Goal: Transaction & Acquisition: Purchase product/service

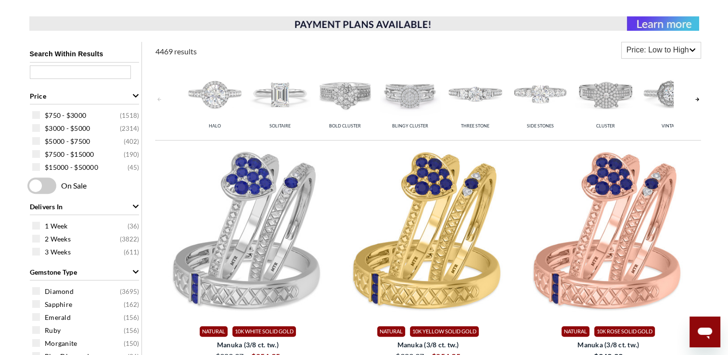
click at [137, 269] on icon "Gemstone Type" at bounding box center [135, 271] width 7 height 7
click at [136, 295] on icon "Gemstone Origin" at bounding box center [136, 295] width 6 height 3
click at [137, 203] on icon "Delivers In" at bounding box center [135, 206] width 7 height 7
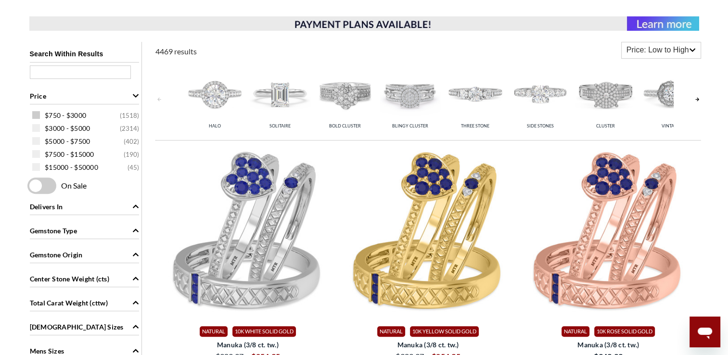
click at [39, 115] on span at bounding box center [36, 115] width 8 height 8
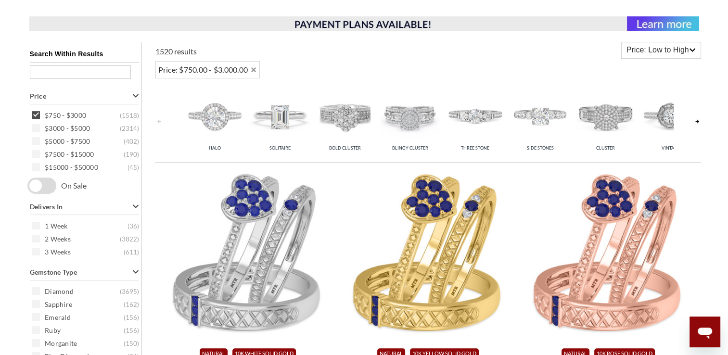
click at [135, 205] on icon "Delivers In" at bounding box center [135, 206] width 7 height 7
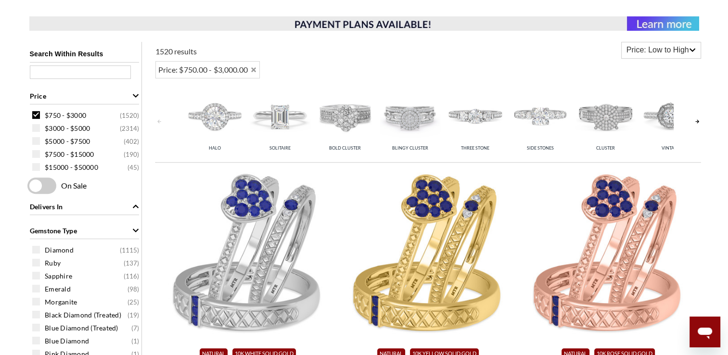
click at [42, 181] on span at bounding box center [41, 185] width 29 height 16
click at [29, 186] on input "checkbox" at bounding box center [29, 186] width 0 height 0
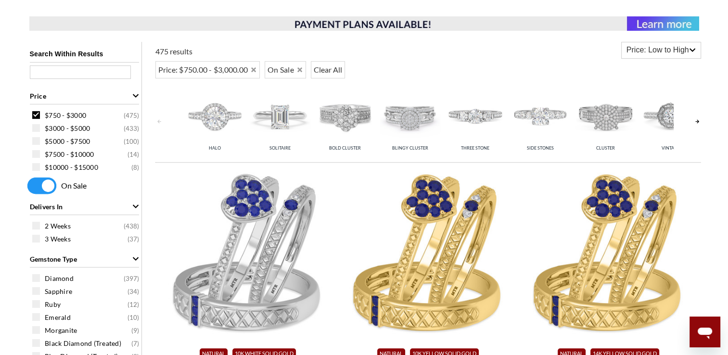
click at [133, 207] on icon "Delivers In" at bounding box center [135, 206] width 7 height 7
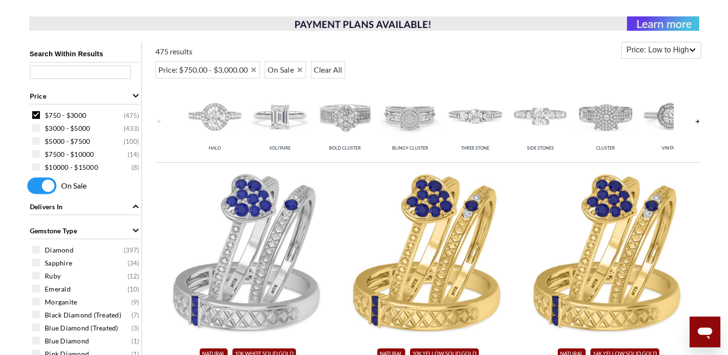
click at [137, 95] on icon "Price" at bounding box center [136, 95] width 6 height 3
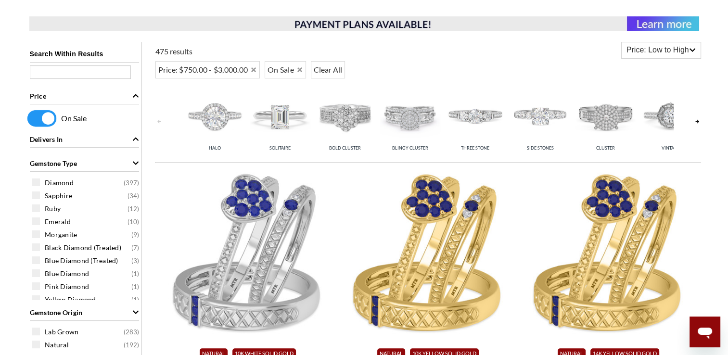
click at [137, 161] on icon "Gemstone Type" at bounding box center [135, 163] width 7 height 7
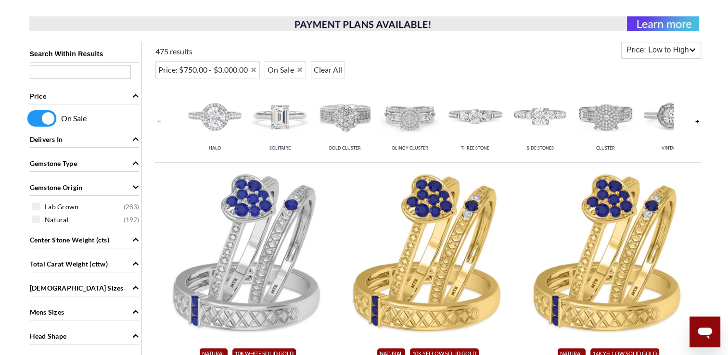
click at [135, 187] on icon "Gemstone Origin" at bounding box center [135, 187] width 7 height 7
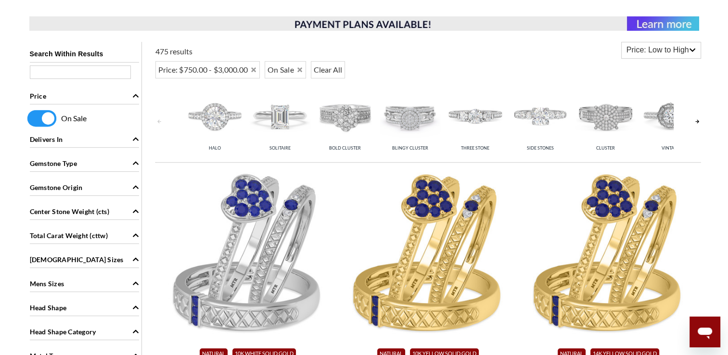
click at [135, 258] on icon "Ladies Sizes" at bounding box center [136, 259] width 6 height 3
click at [137, 257] on icon "Ladies Sizes" at bounding box center [135, 259] width 7 height 7
click at [134, 352] on icon "Metal Type" at bounding box center [135, 355] width 7 height 7
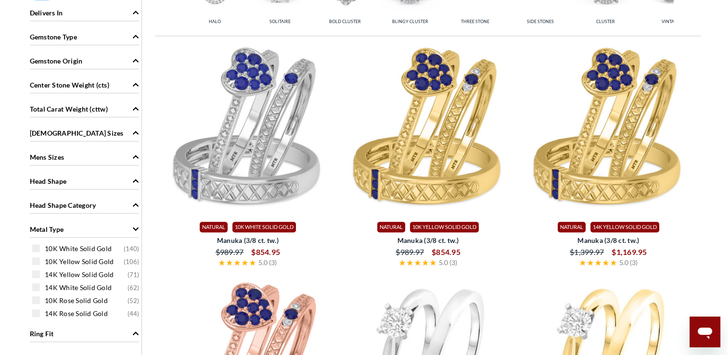
scroll to position [501, 0]
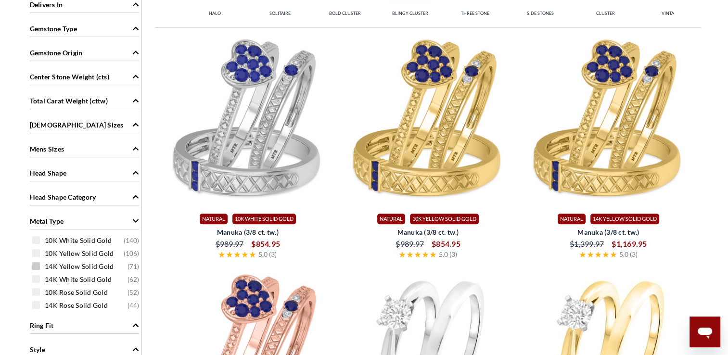
click at [37, 264] on span at bounding box center [36, 266] width 8 height 8
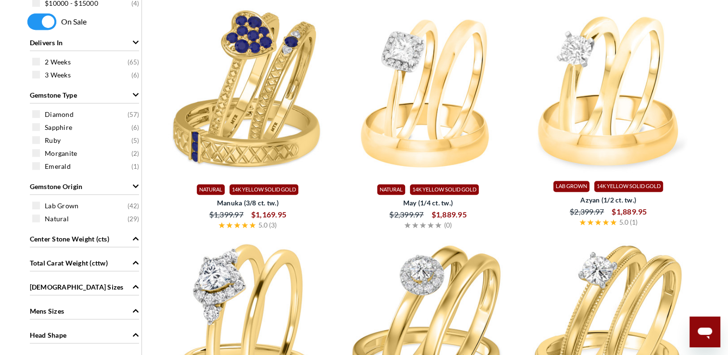
scroll to position [531, 0]
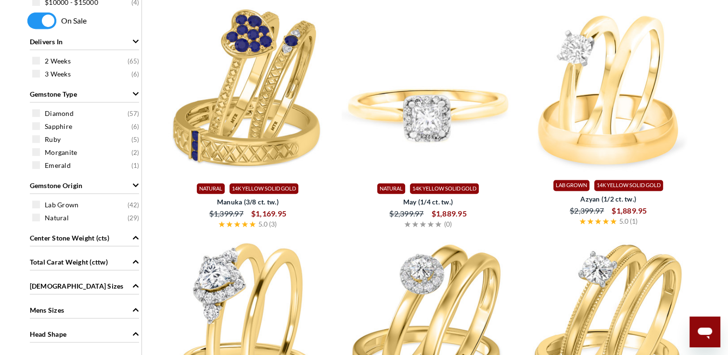
click at [443, 97] on img at bounding box center [427, 90] width 173 height 173
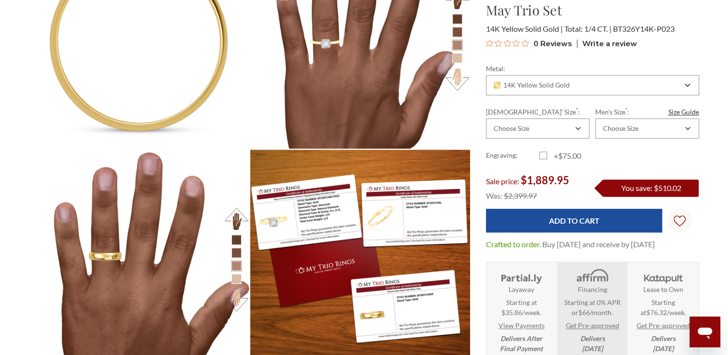
scroll to position [840, 0]
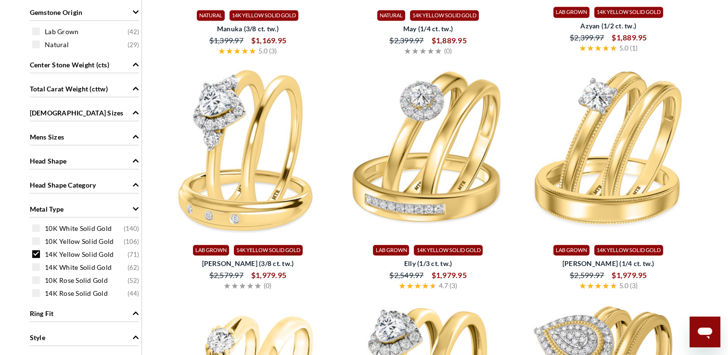
scroll to position [723, 0]
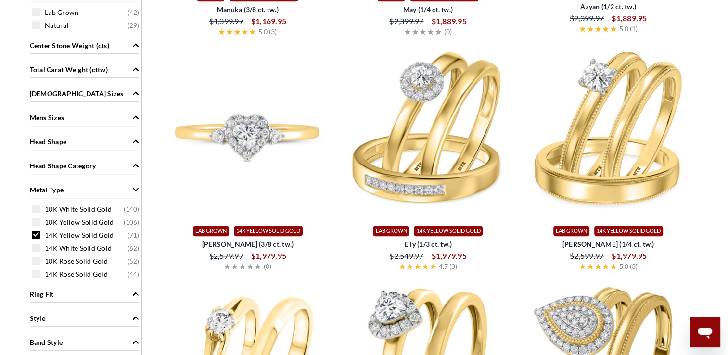
click at [260, 176] on img at bounding box center [248, 132] width 173 height 173
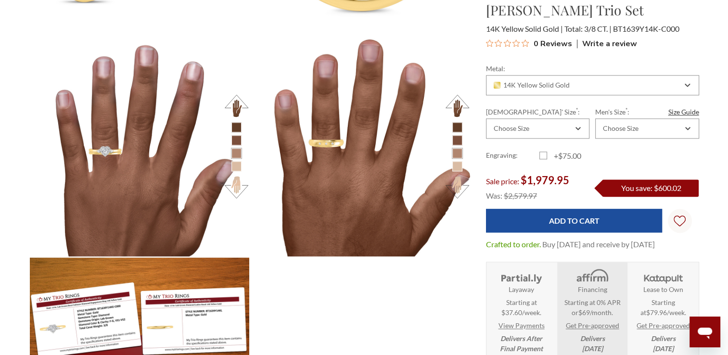
scroll to position [1212, 0]
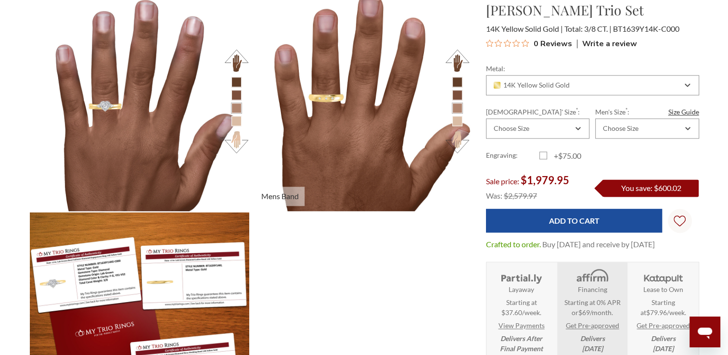
click at [457, 140] on button at bounding box center [457, 142] width 26 height 26
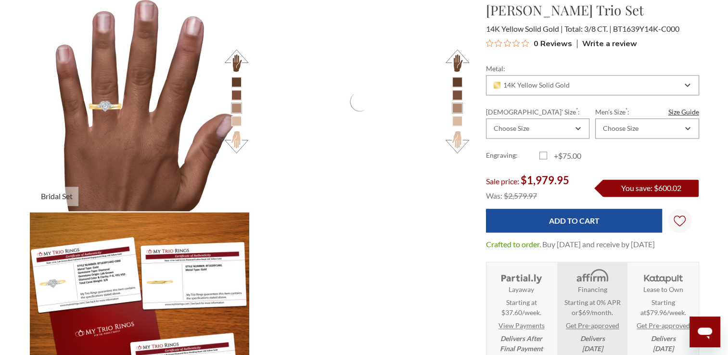
click at [233, 99] on li at bounding box center [236, 95] width 10 height 10
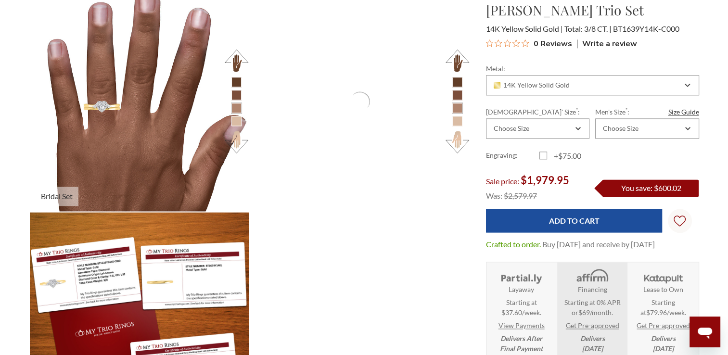
click at [98, 144] on img at bounding box center [139, 100] width 241 height 241
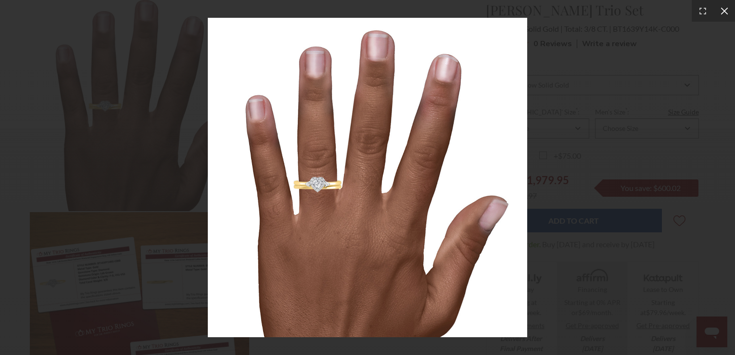
click at [725, 11] on icon at bounding box center [724, 11] width 10 height 10
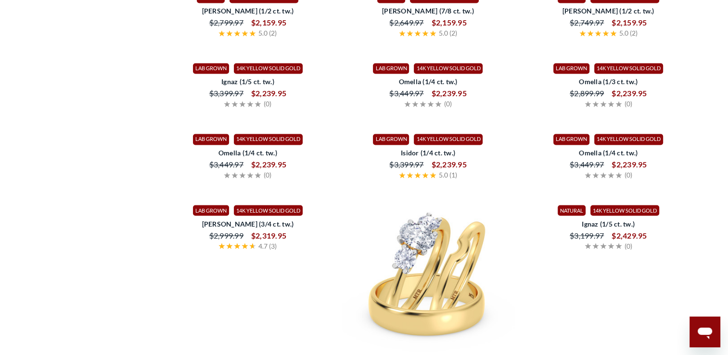
scroll to position [1647, 0]
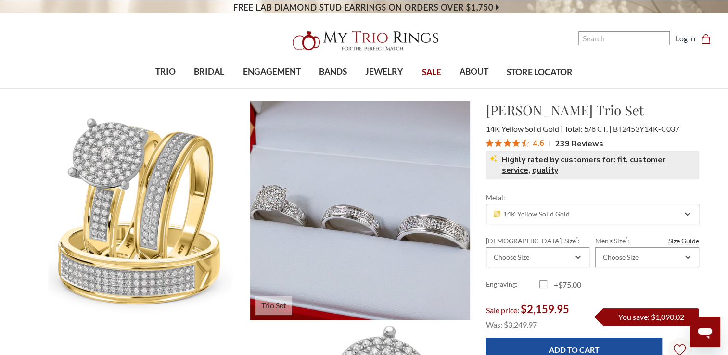
click at [328, 247] on img at bounding box center [359, 209] width 241 height 241
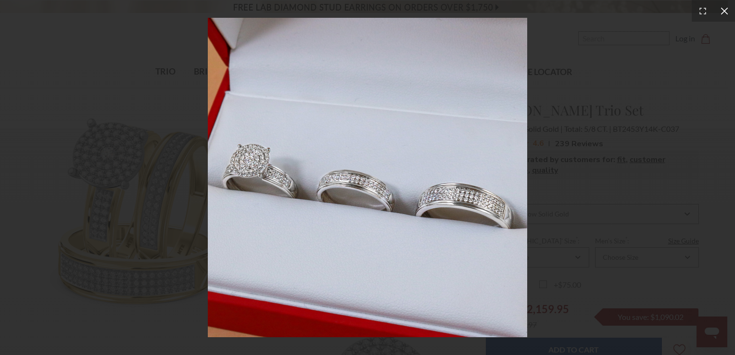
click at [721, 13] on icon at bounding box center [724, 11] width 10 height 10
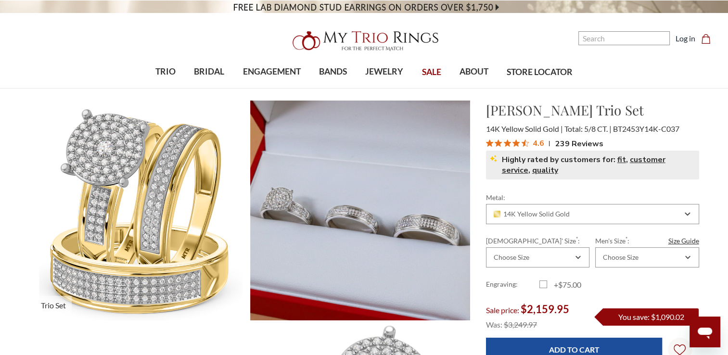
click at [160, 212] on img at bounding box center [139, 209] width 241 height 241
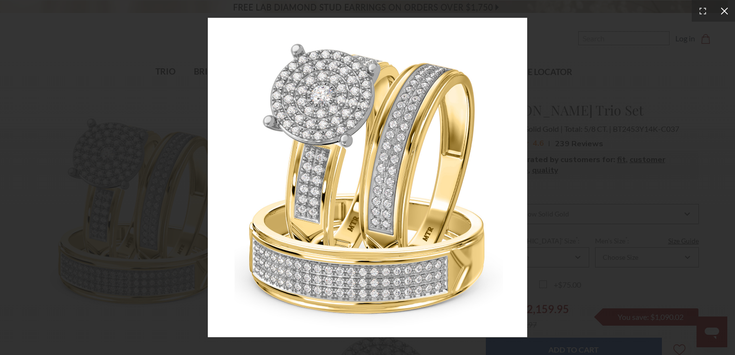
click at [725, 11] on icon at bounding box center [724, 11] width 10 height 10
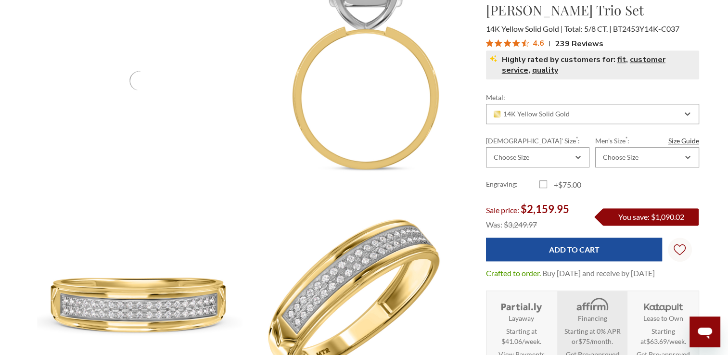
scroll to position [577, 0]
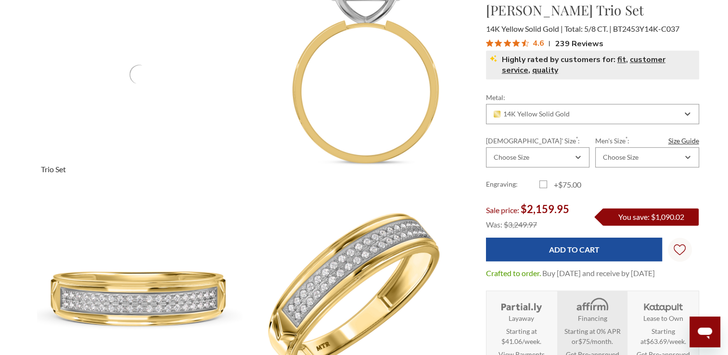
click at [134, 59] on video at bounding box center [140, 74] width 220 height 220
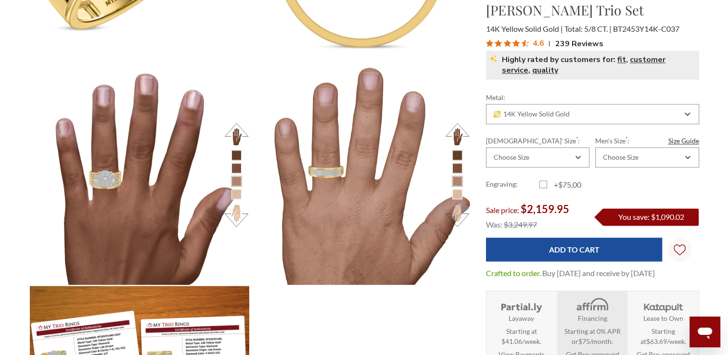
scroll to position [1436, 0]
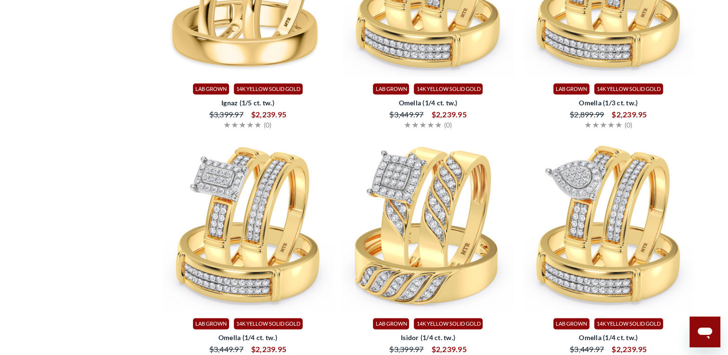
scroll to position [1954, 0]
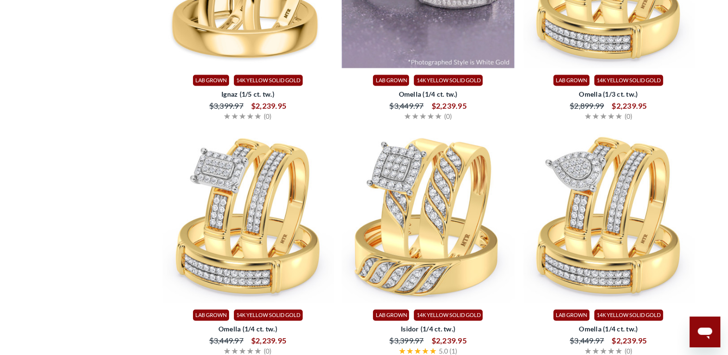
drag, startPoint x: 731, startPoint y: 348, endPoint x: 488, endPoint y: 274, distance: 253.9
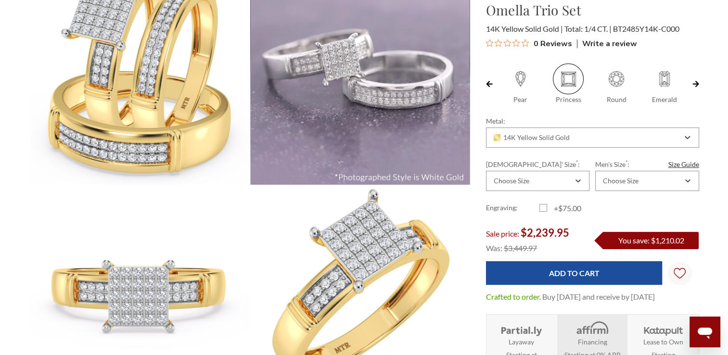
scroll to position [117, 0]
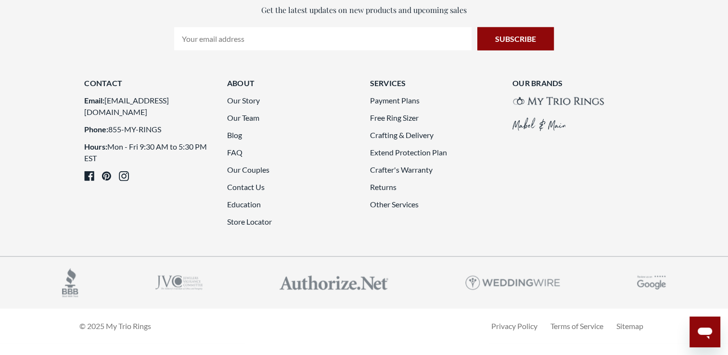
scroll to position [2166, 0]
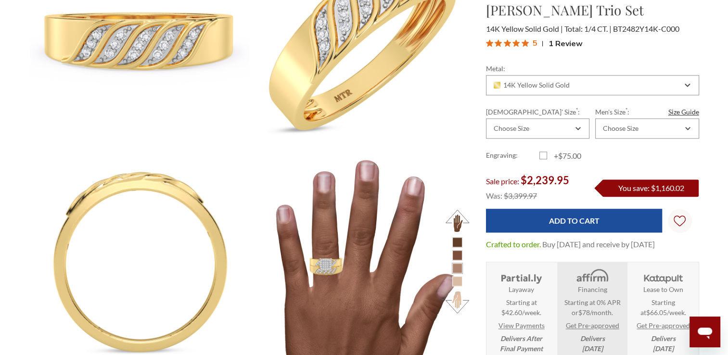
scroll to position [1071, 0]
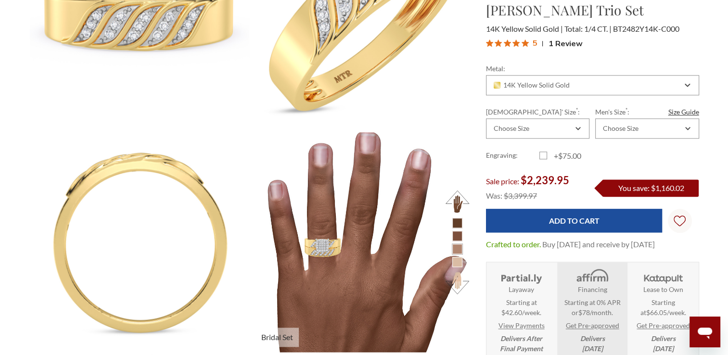
click at [365, 269] on img at bounding box center [359, 241] width 241 height 241
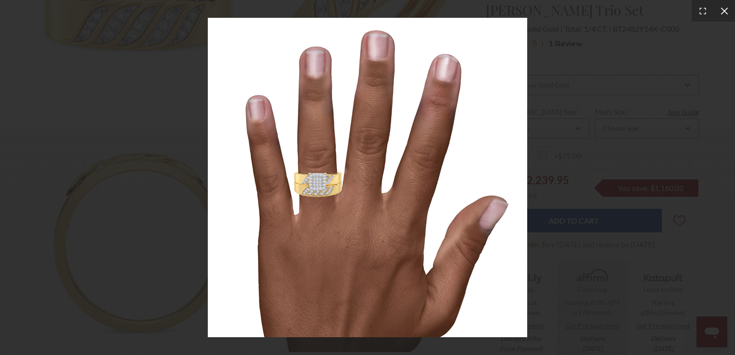
click at [724, 12] on icon at bounding box center [724, 11] width 10 height 10
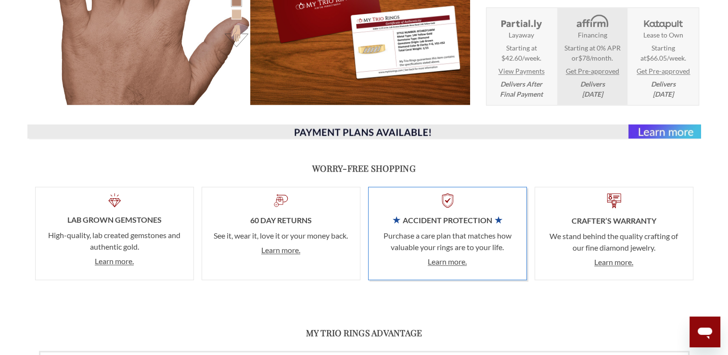
scroll to position [1564, 0]
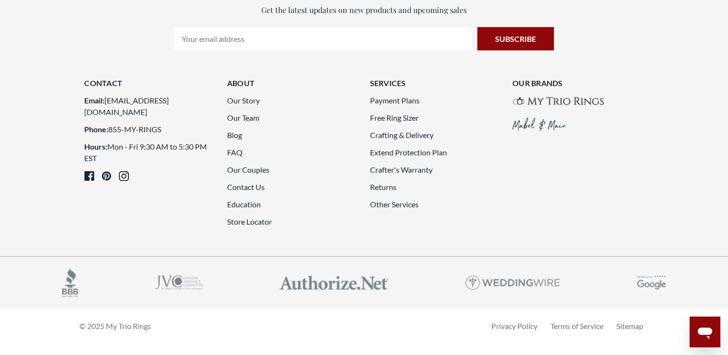
scroll to position [2294, 0]
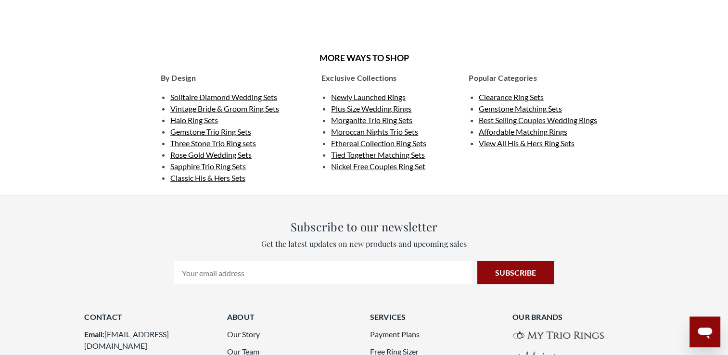
scroll to position [2685, 0]
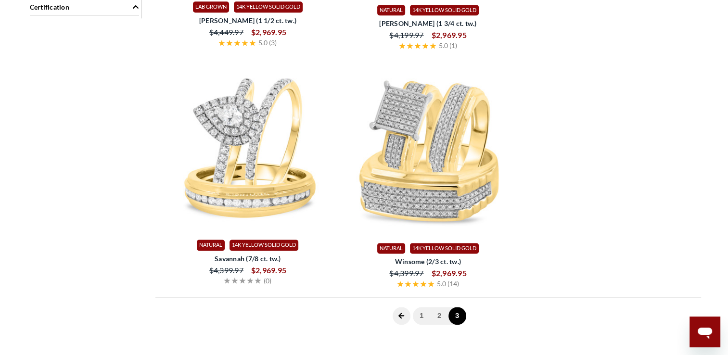
scroll to position [868, 0]
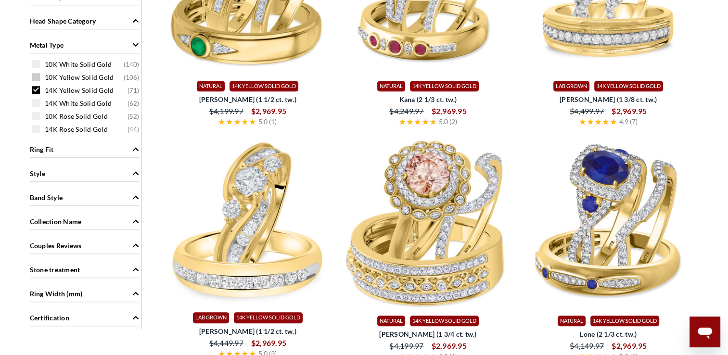
click at [35, 78] on span at bounding box center [36, 77] width 8 height 8
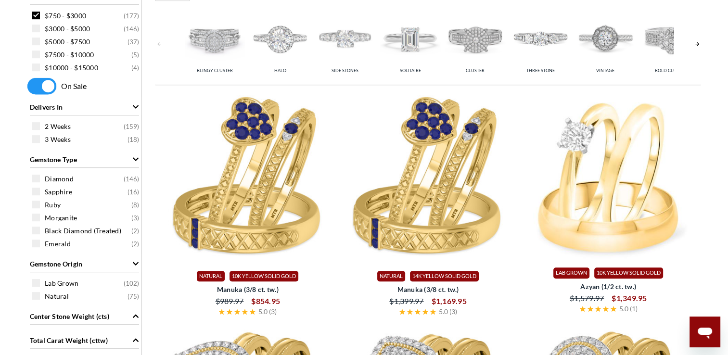
scroll to position [467, 0]
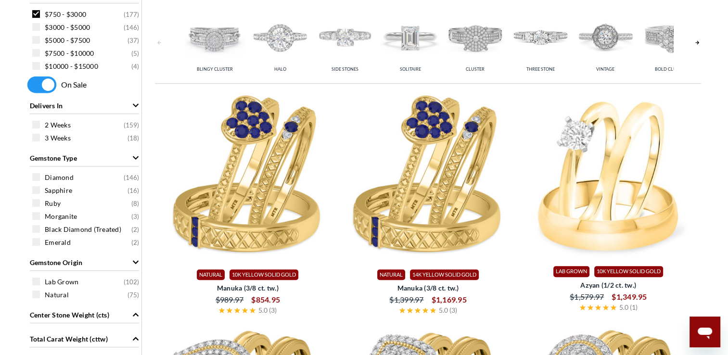
click at [37, 13] on span at bounding box center [36, 14] width 8 height 8
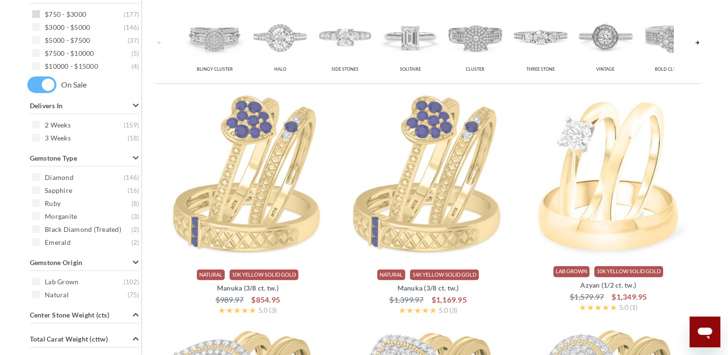
scroll to position [396, 0]
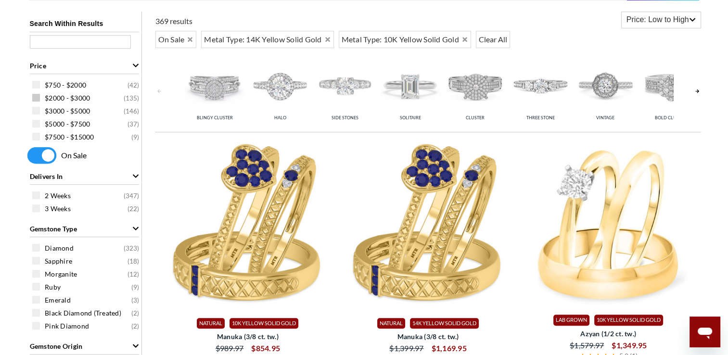
click at [37, 99] on span at bounding box center [36, 98] width 8 height 8
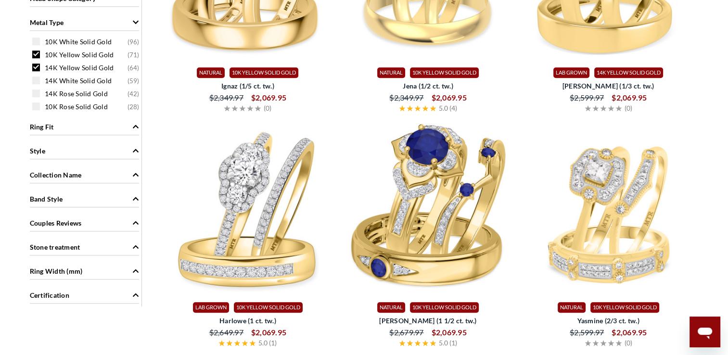
scroll to position [916, 0]
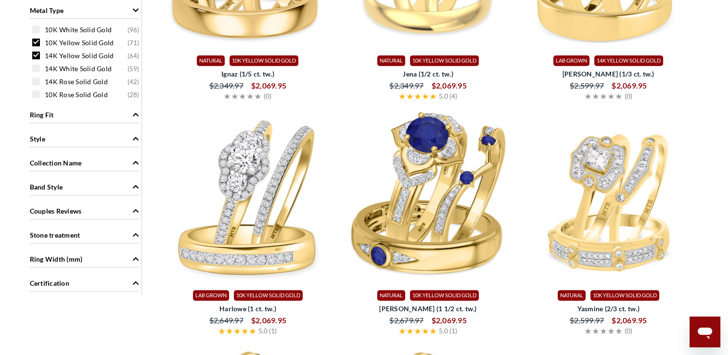
click at [35, 44] on span at bounding box center [36, 42] width 8 height 8
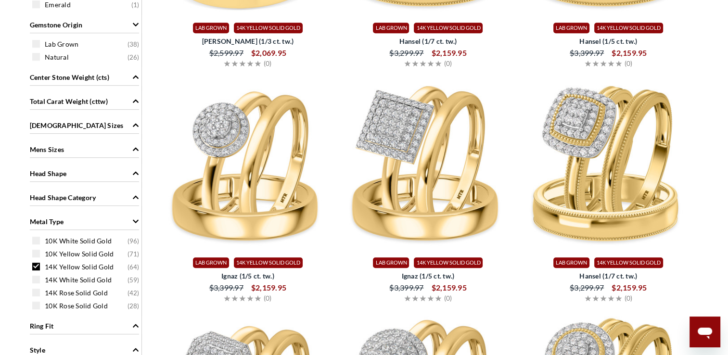
scroll to position [698, 0]
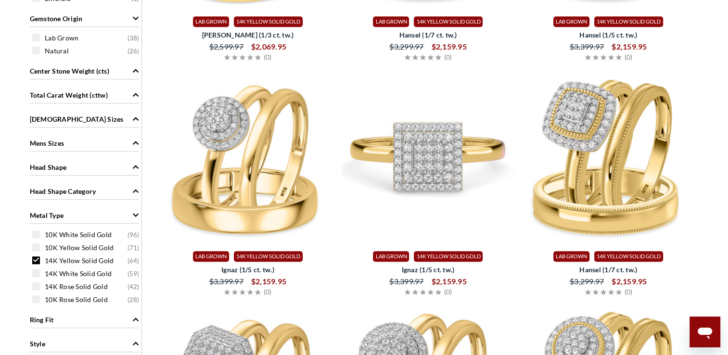
click at [396, 169] on img at bounding box center [427, 158] width 173 height 173
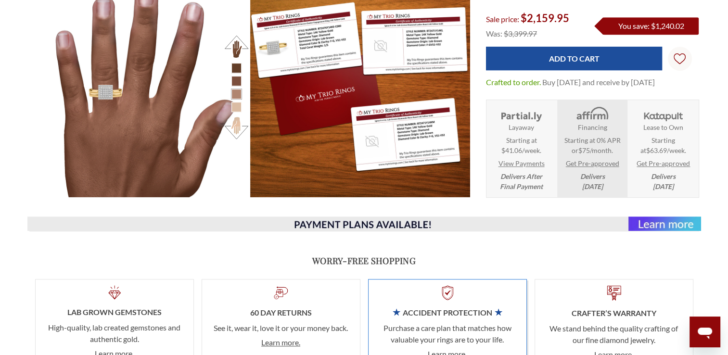
scroll to position [590, 0]
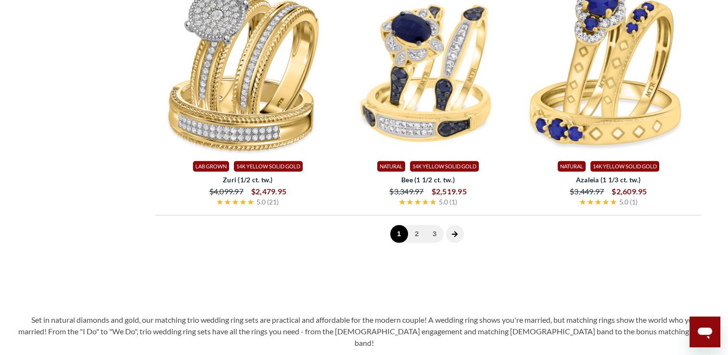
scroll to position [2679, 0]
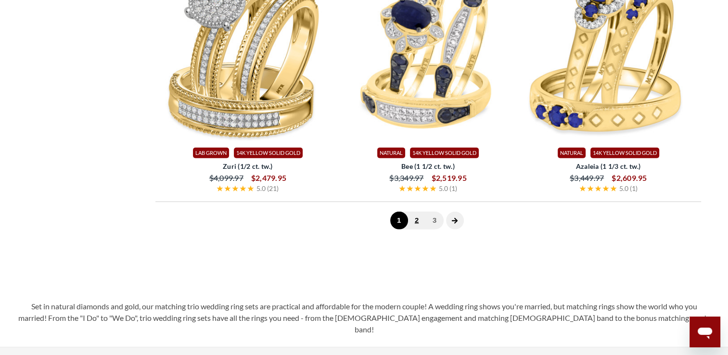
click at [419, 223] on link "2" at bounding box center [417, 221] width 18 height 18
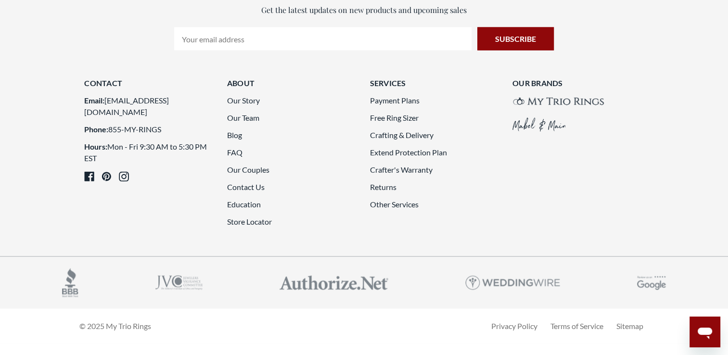
scroll to position [2729, 0]
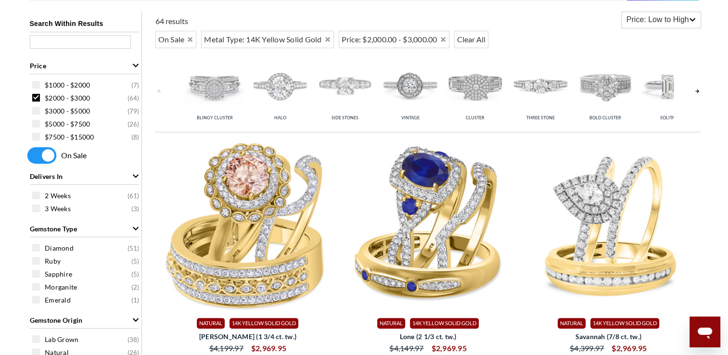
click at [727, 196] on main "Home Trio Ring Sets Trio Ring Sets" at bounding box center [364, 256] width 728 height 1104
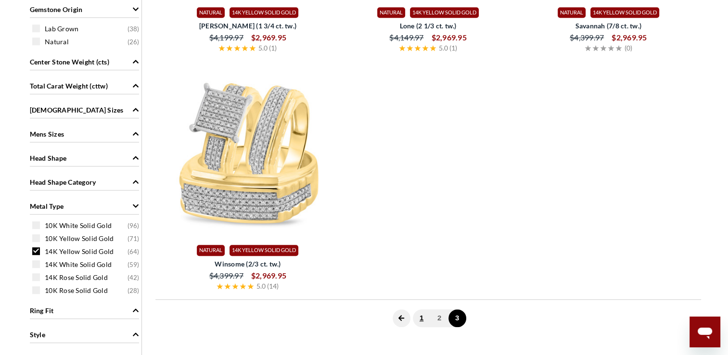
click at [421, 321] on link "1" at bounding box center [422, 318] width 18 height 18
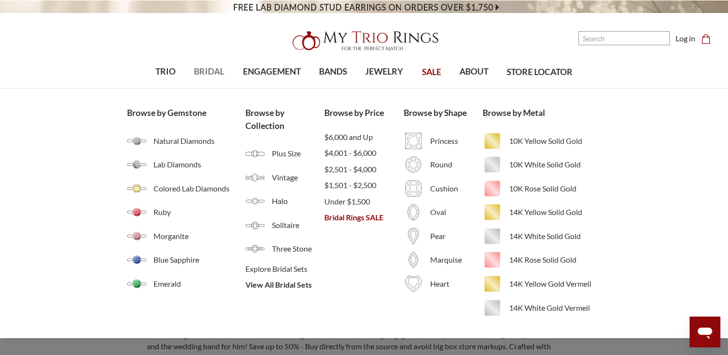
click at [204, 70] on span "BRIDAL" at bounding box center [209, 71] width 30 height 13
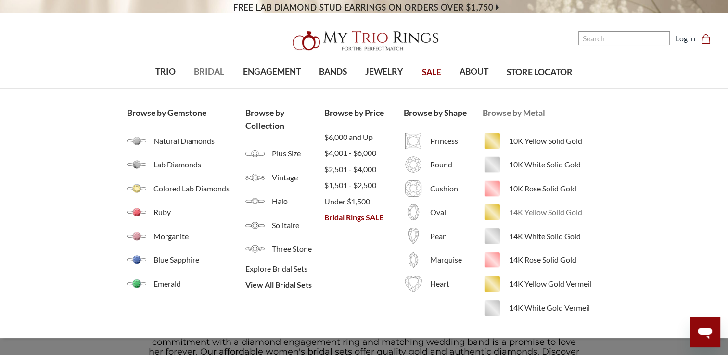
click at [499, 213] on img at bounding box center [491, 211] width 19 height 19
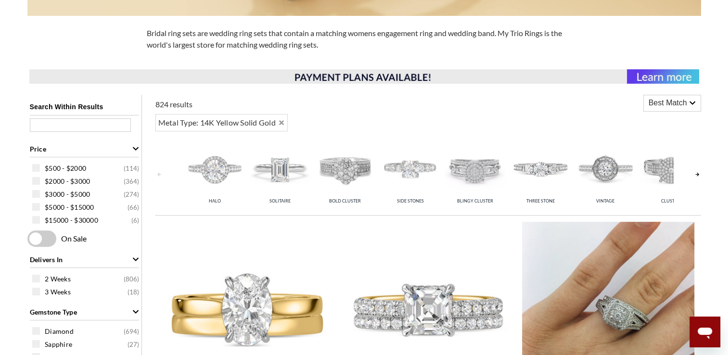
scroll to position [321, 0]
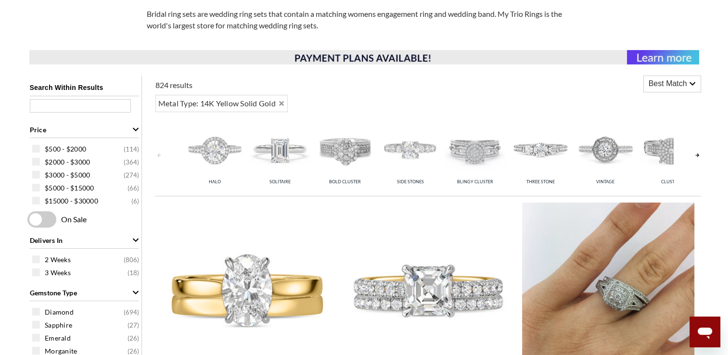
click at [689, 92] on div "Best Match Best Match Price: Low to High Price: High to Low Newest Arrivals Cus…" at bounding box center [672, 95] width 58 height 41
click at [689, 84] on icon at bounding box center [692, 83] width 7 height 7
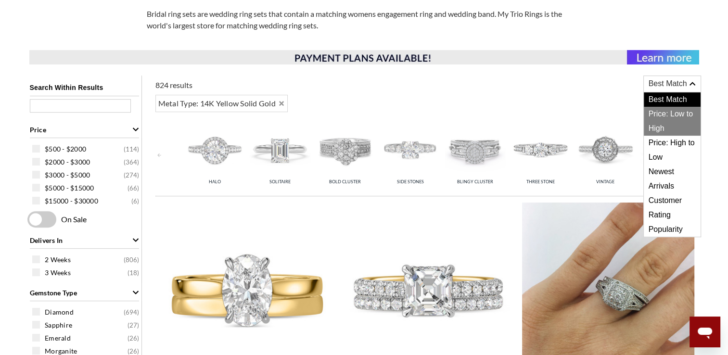
click at [666, 114] on span "Price: Low to High" at bounding box center [671, 121] width 57 height 29
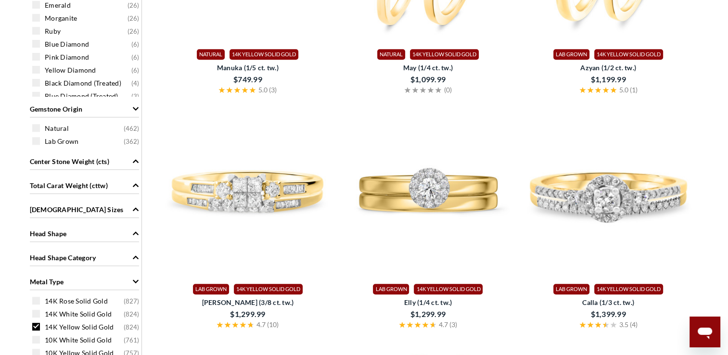
scroll to position [698, 0]
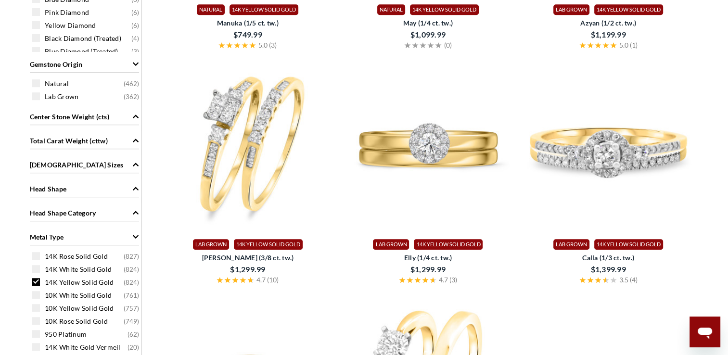
click at [225, 159] on img at bounding box center [248, 146] width 173 height 173
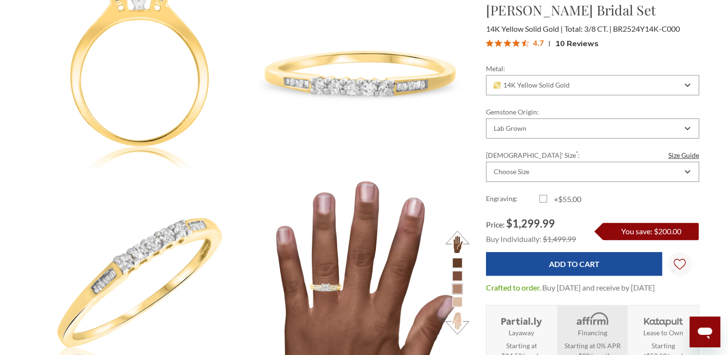
scroll to position [635, 0]
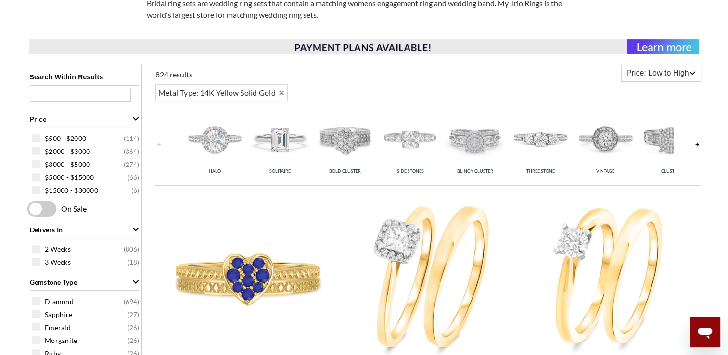
scroll to position [21, 0]
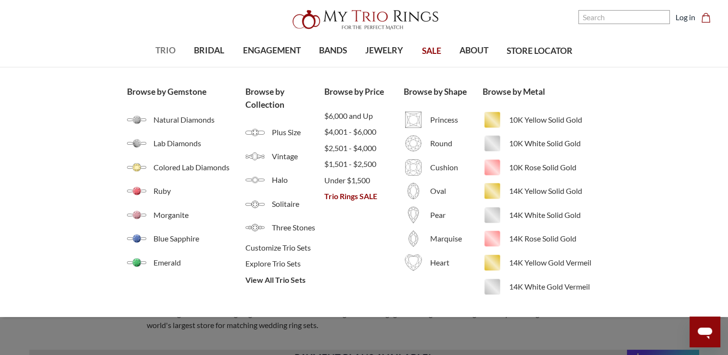
click at [167, 50] on span "TRIO" at bounding box center [165, 50] width 20 height 13
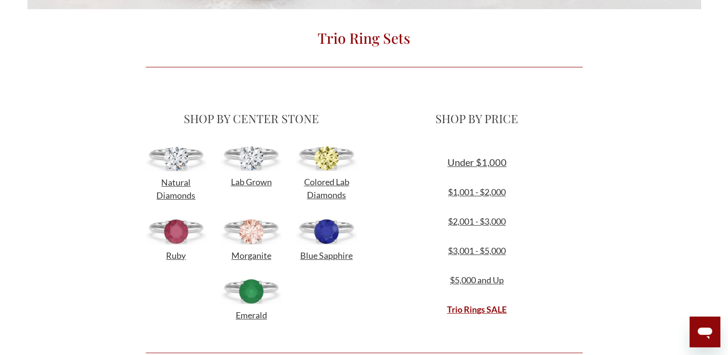
scroll to position [269, 0]
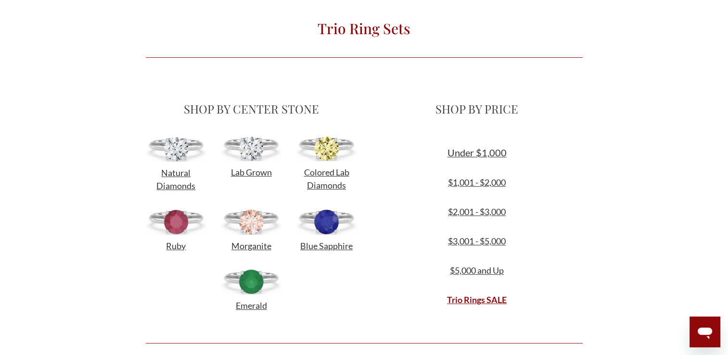
click at [476, 307] on div "Trio Rings SALE" at bounding box center [476, 305] width 211 height 25
click at [475, 302] on link "Trio Rings SALE" at bounding box center [477, 299] width 60 height 11
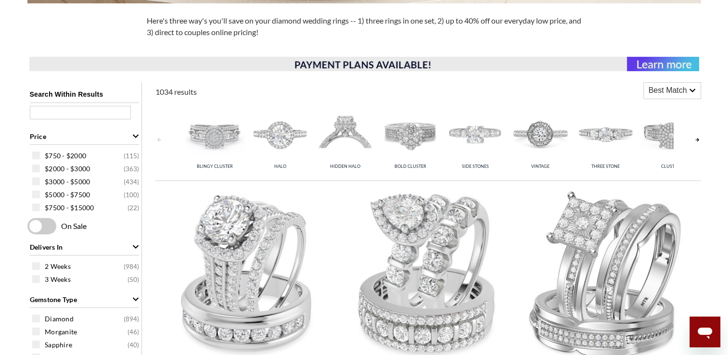
scroll to position [391, 0]
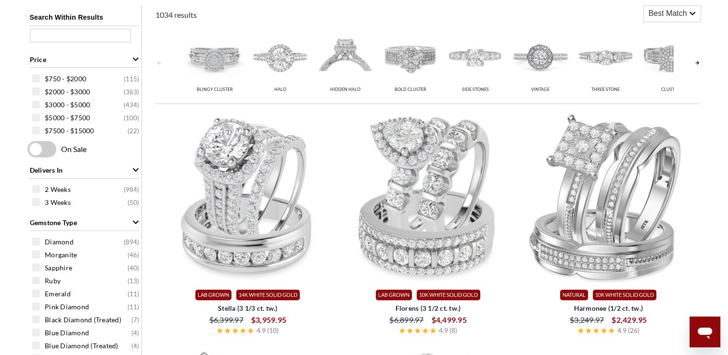
click at [689, 14] on icon at bounding box center [692, 13] width 7 height 7
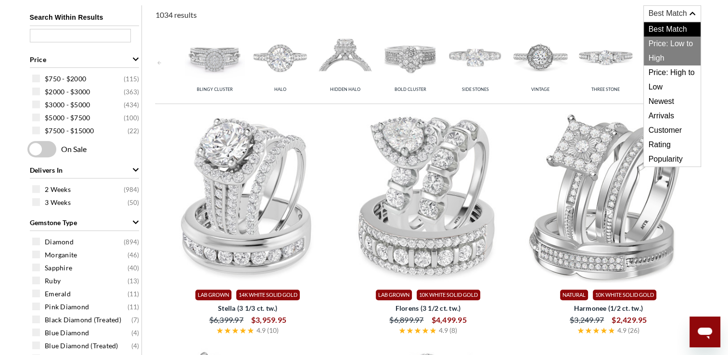
click at [675, 40] on span "Price: Low to High" at bounding box center [671, 51] width 57 height 29
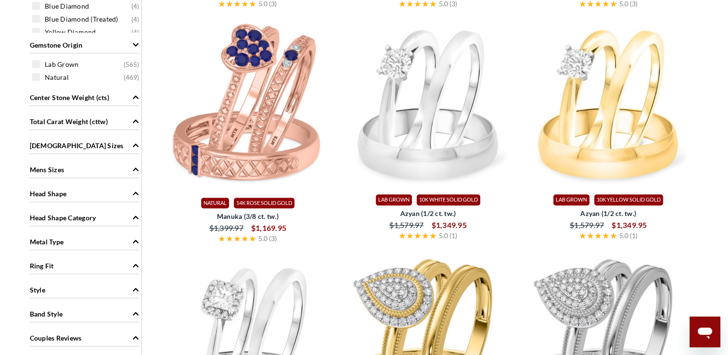
scroll to position [737, 0]
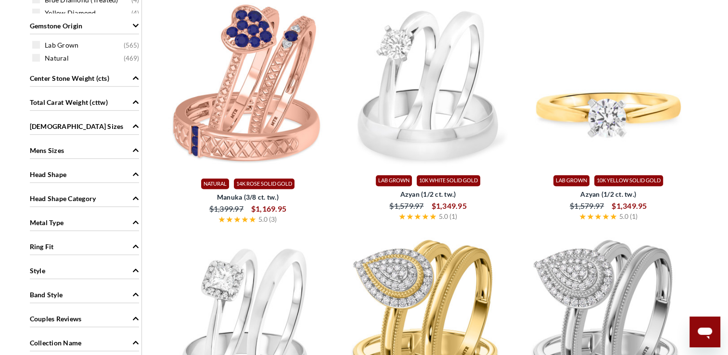
click at [615, 122] on img at bounding box center [608, 83] width 173 height 169
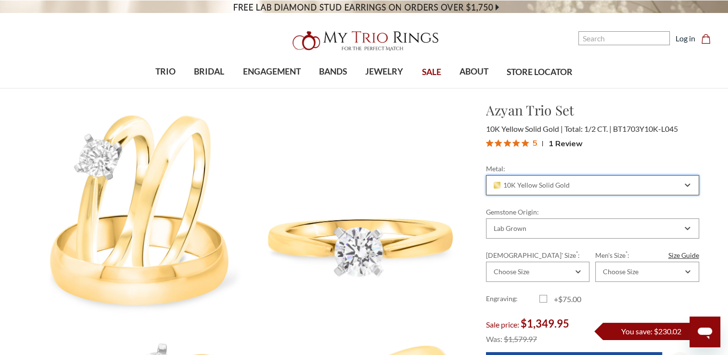
click at [685, 184] on icon "Combobox" at bounding box center [687, 185] width 4 height 2
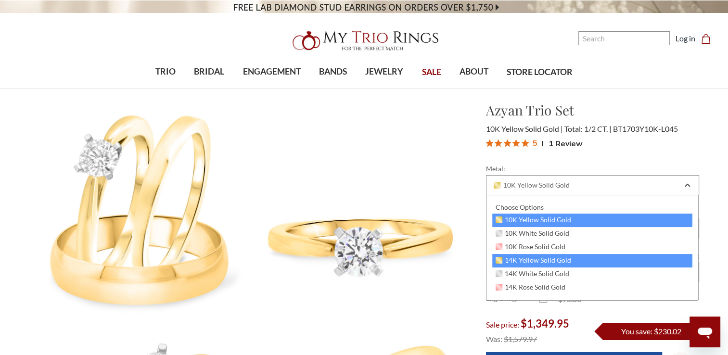
click at [561, 262] on span "14K Yellow Solid Gold" at bounding box center [533, 260] width 76 height 8
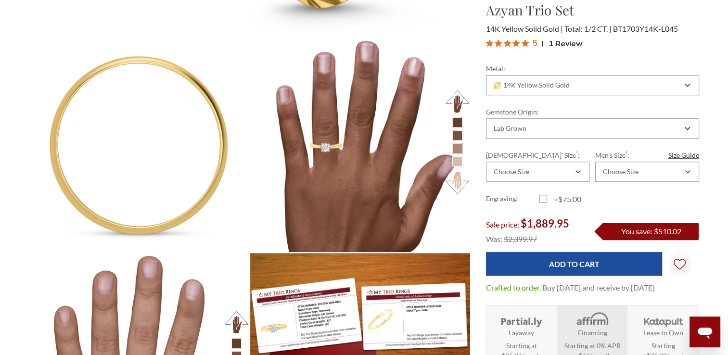
scroll to position [762, 0]
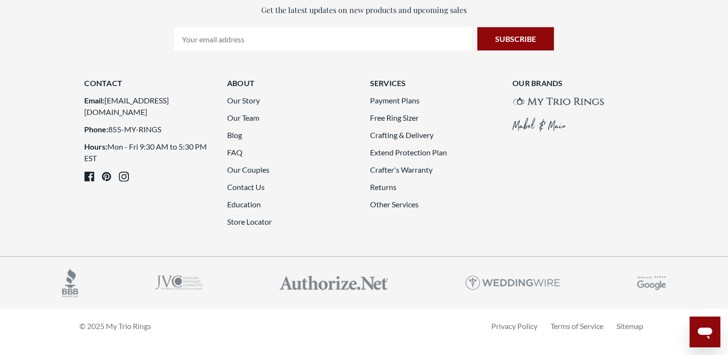
scroll to position [2750, 0]
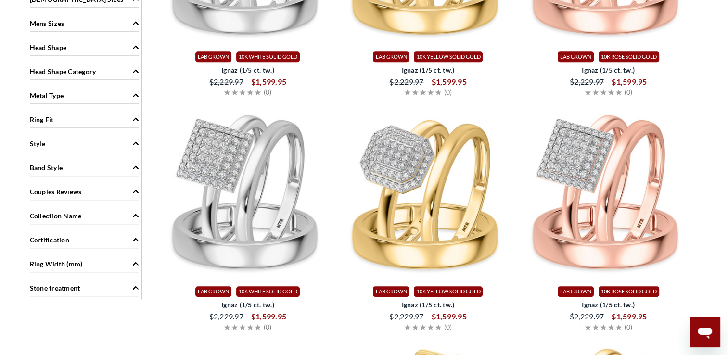
scroll to position [866, 0]
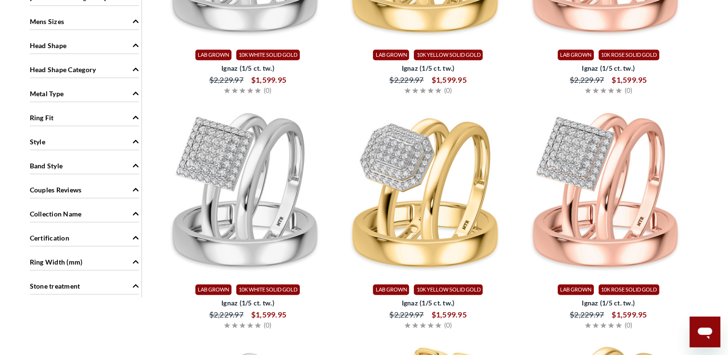
click at [106, 88] on div "Metal Type" at bounding box center [84, 93] width 109 height 18
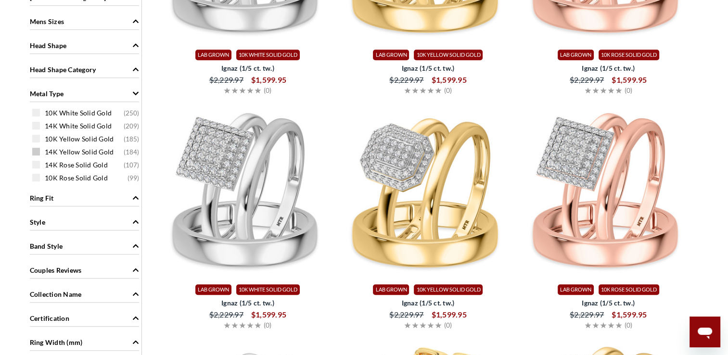
click at [35, 149] on span at bounding box center [36, 152] width 8 height 8
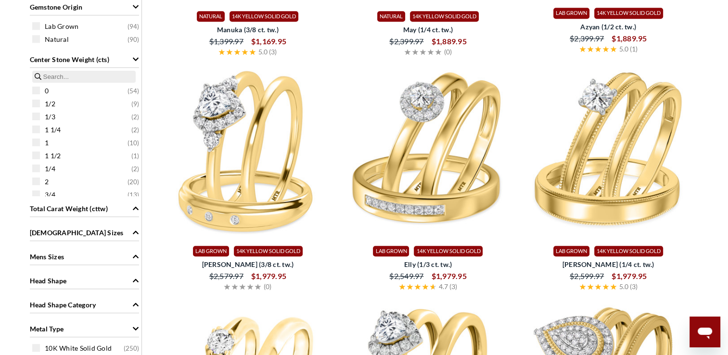
scroll to position [695, 0]
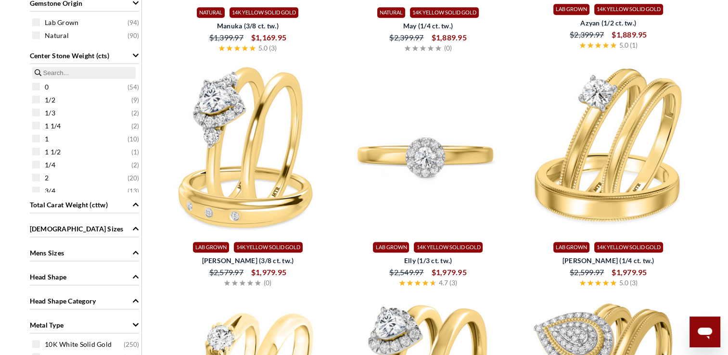
click at [434, 187] on img at bounding box center [427, 149] width 173 height 173
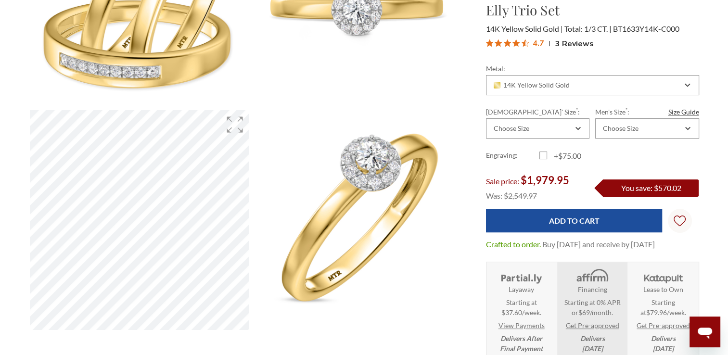
scroll to position [212, 0]
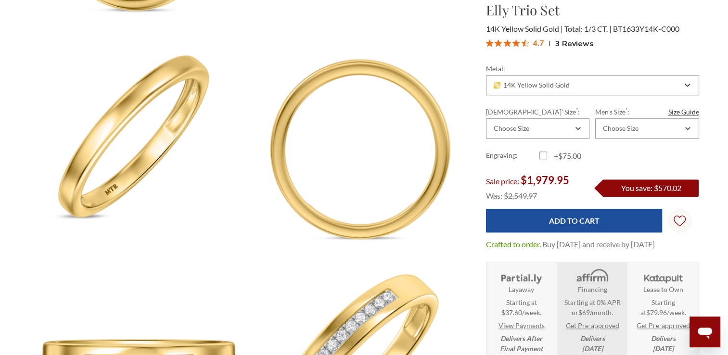
scroll to position [750, 0]
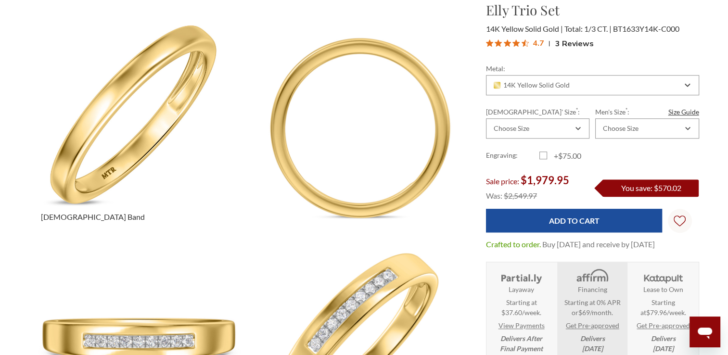
click at [138, 129] on img at bounding box center [139, 121] width 241 height 241
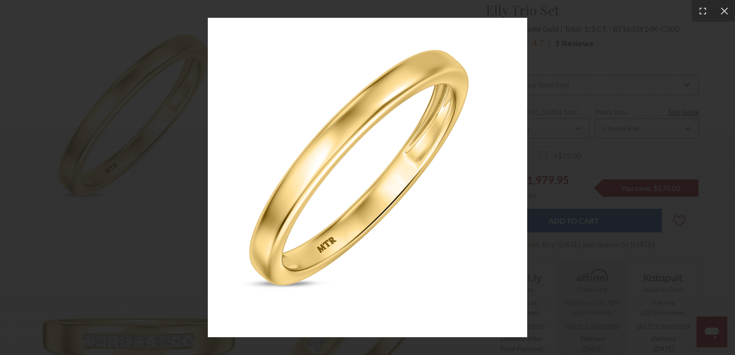
click at [352, 216] on img at bounding box center [367, 177] width 319 height 319
click at [727, 9] on icon at bounding box center [724, 11] width 10 height 10
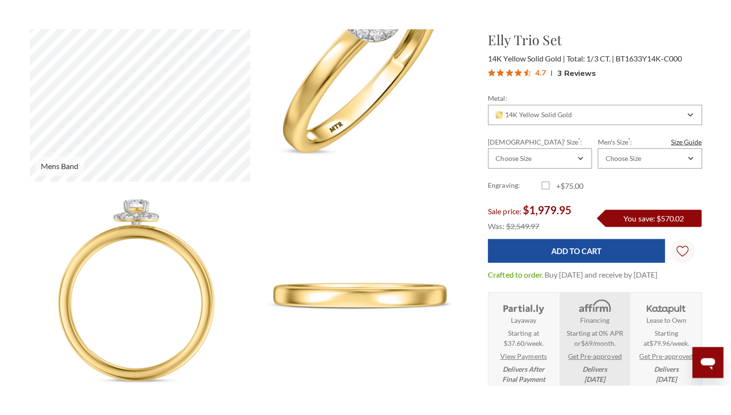
scroll to position [384, 0]
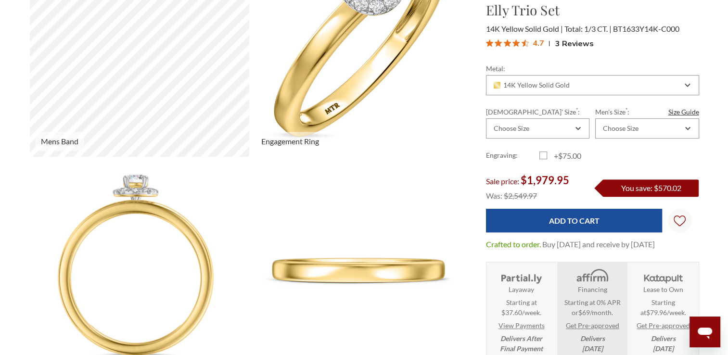
click at [395, 65] on img at bounding box center [359, 46] width 241 height 241
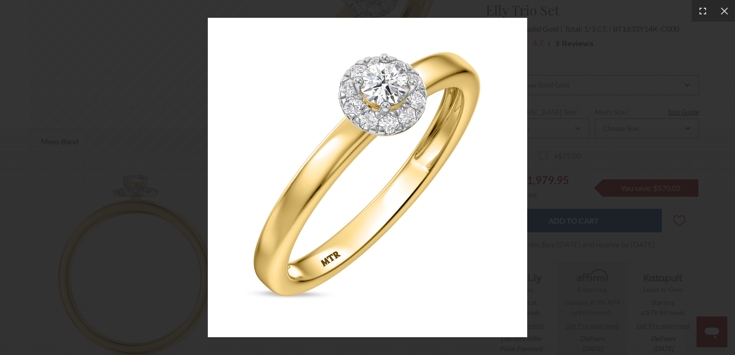
click at [704, 10] on icon at bounding box center [703, 11] width 10 height 10
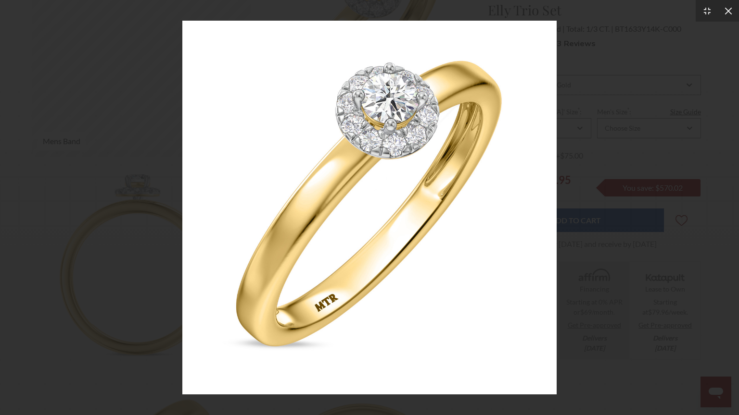
click at [727, 15] on icon at bounding box center [728, 11] width 10 height 10
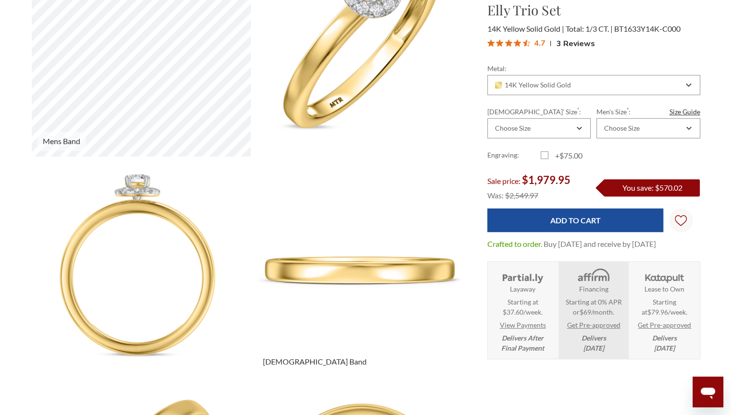
click at [382, 279] on img at bounding box center [361, 266] width 241 height 241
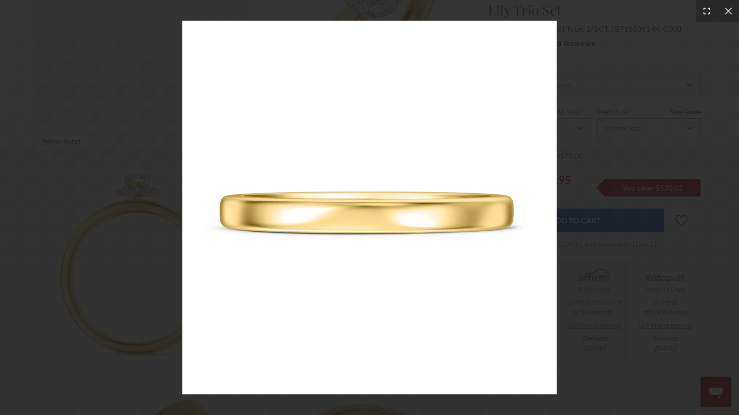
click at [706, 10] on icon at bounding box center [707, 11] width 10 height 10
click at [727, 7] on div at bounding box center [728, 11] width 22 height 22
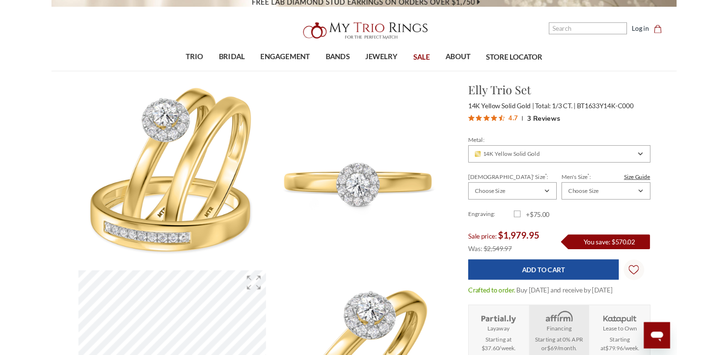
scroll to position [0, 0]
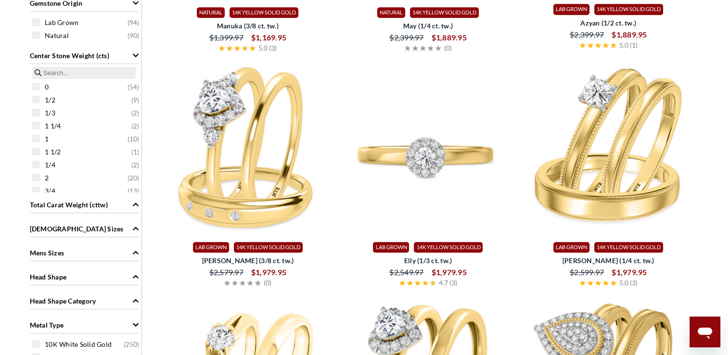
click at [441, 204] on img at bounding box center [427, 149] width 173 height 173
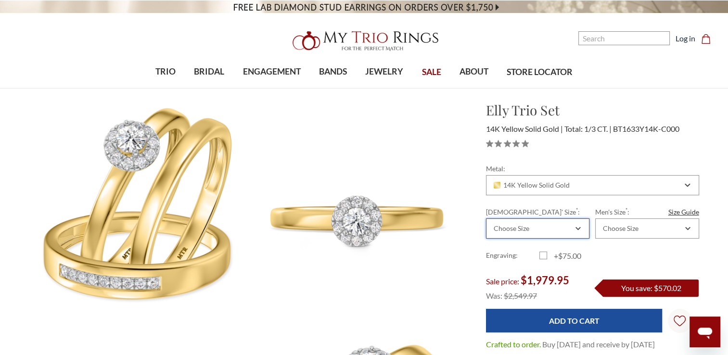
click at [579, 225] on div "Choose Size" at bounding box center [537, 228] width 103 height 20
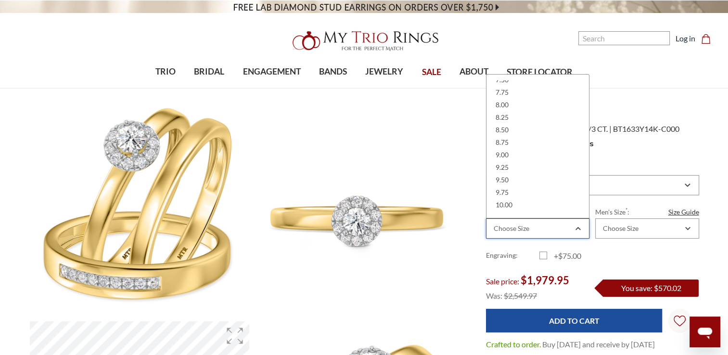
scroll to position [246, 0]
click at [527, 147] on div "9.00" at bounding box center [537, 153] width 91 height 13
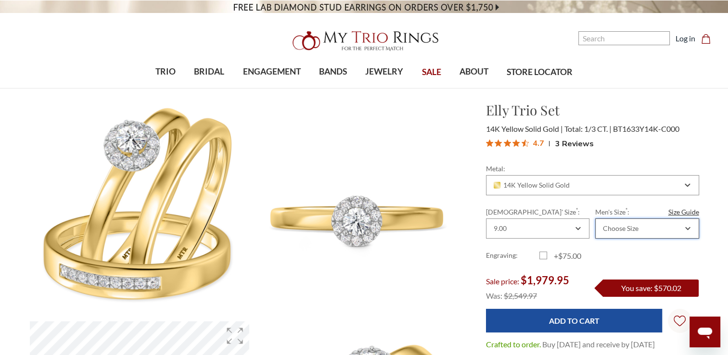
click at [660, 227] on div "Choose Size" at bounding box center [641, 229] width 81 height 8
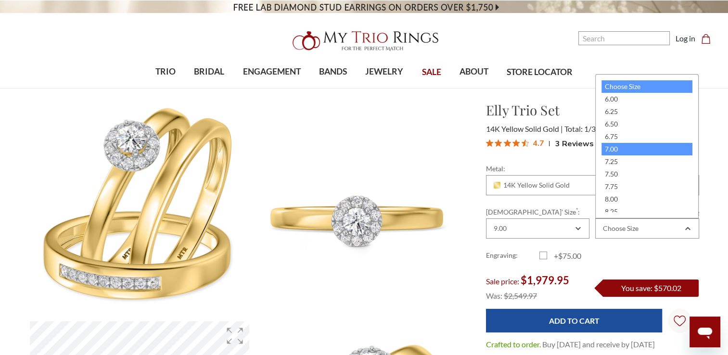
click at [632, 147] on div "7.00" at bounding box center [646, 149] width 91 height 13
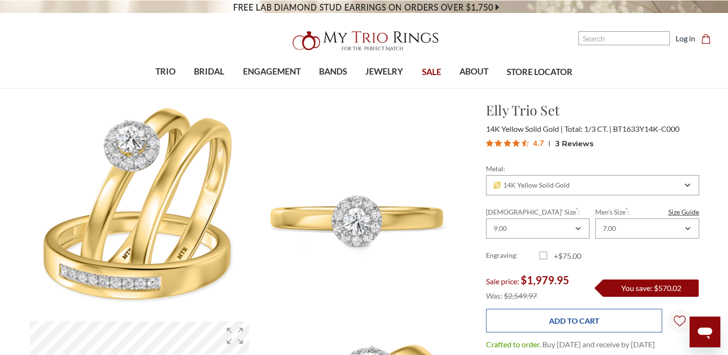
click at [574, 323] on input "Add to Cart" at bounding box center [574, 321] width 176 height 24
type input "Add to Cart"
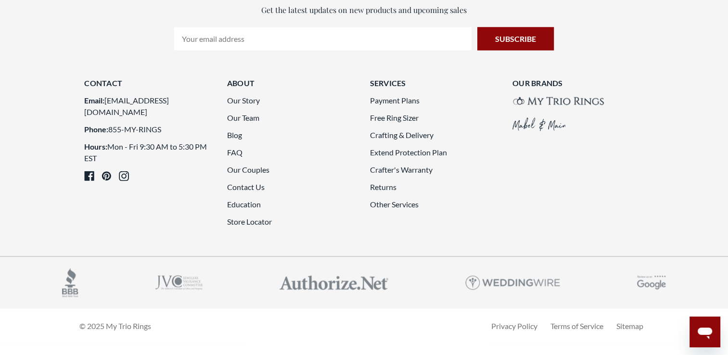
scroll to position [2299, 0]
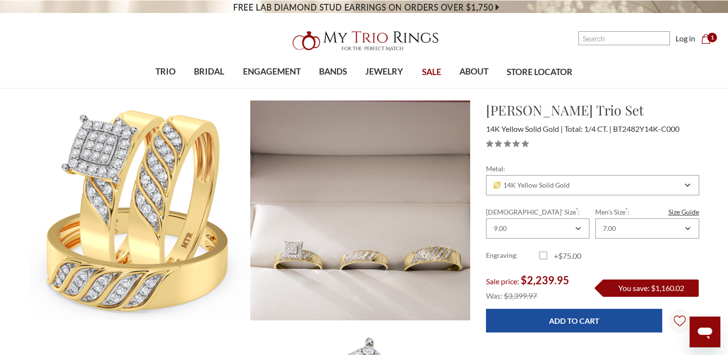
click at [368, 220] on img at bounding box center [359, 210] width 241 height 242
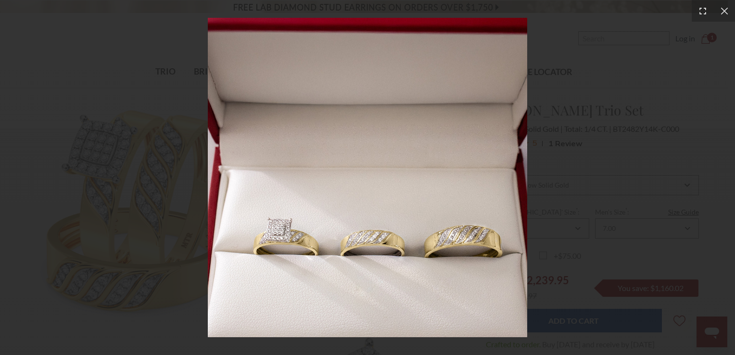
click at [701, 11] on icon at bounding box center [703, 11] width 10 height 10
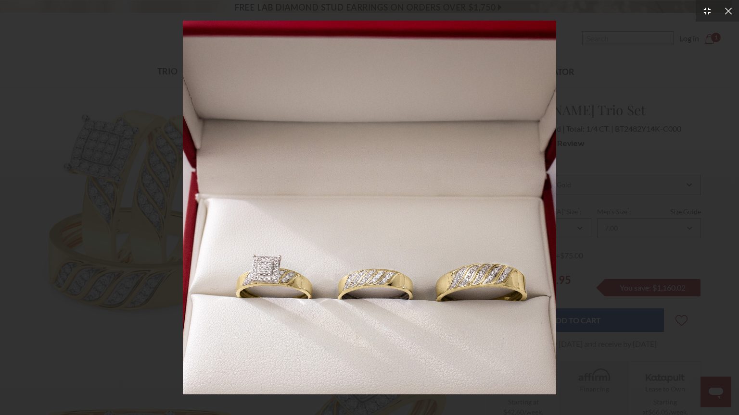
click at [708, 11] on icon at bounding box center [707, 11] width 12 height 12
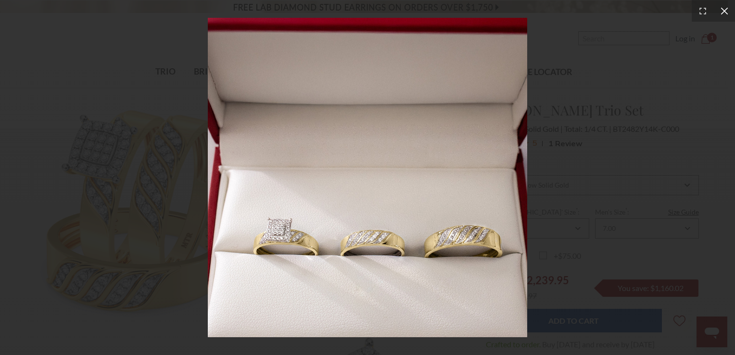
click at [725, 12] on icon at bounding box center [723, 10] width 7 height 7
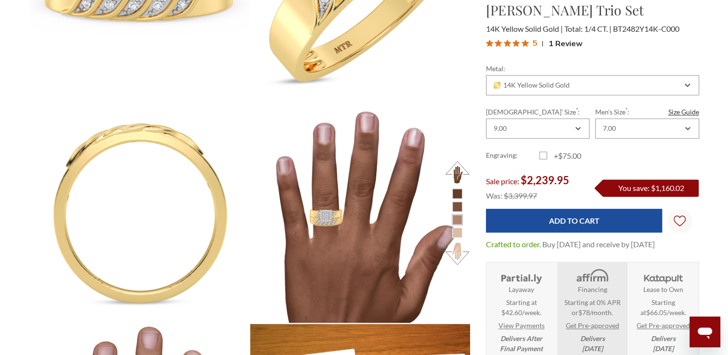
scroll to position [1154, 0]
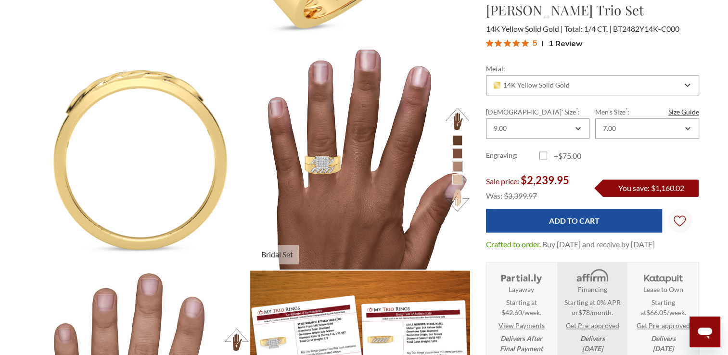
click at [381, 166] on img at bounding box center [359, 158] width 241 height 241
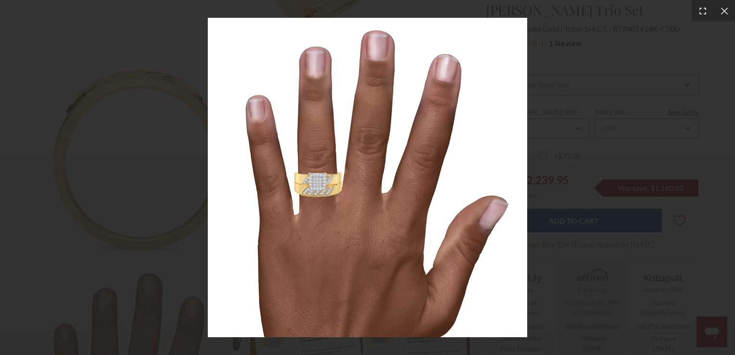
click at [703, 12] on icon at bounding box center [703, 11] width 10 height 10
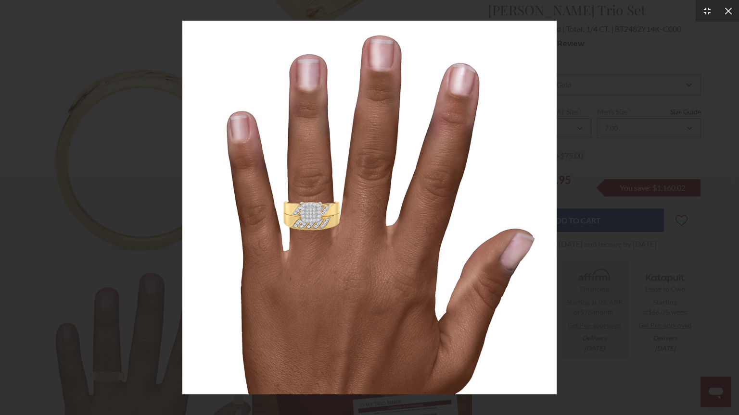
click at [725, 10] on icon at bounding box center [728, 11] width 10 height 10
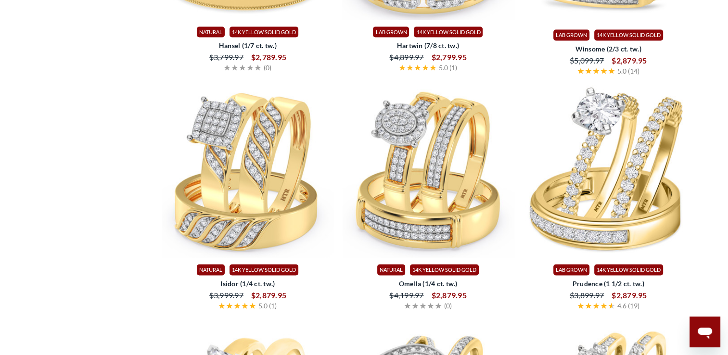
scroll to position [1860, 0]
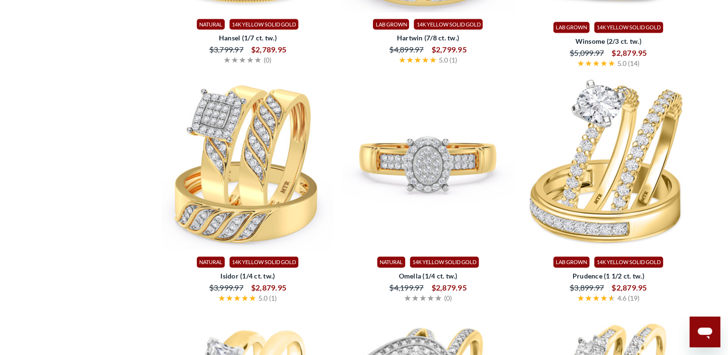
click at [426, 149] on img at bounding box center [427, 164] width 173 height 173
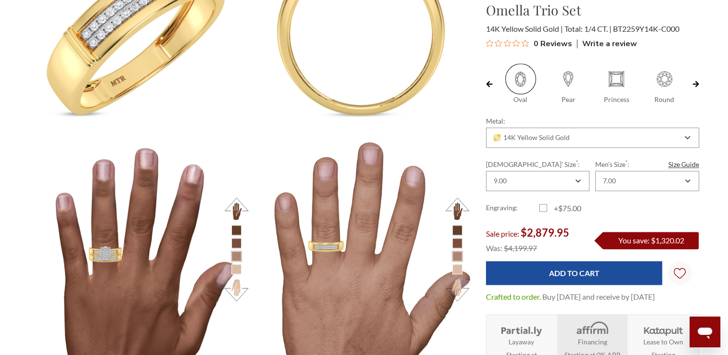
scroll to position [1078, 0]
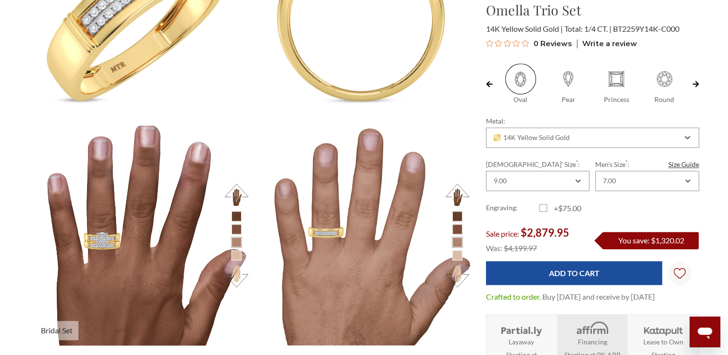
click at [111, 251] on img at bounding box center [139, 234] width 241 height 241
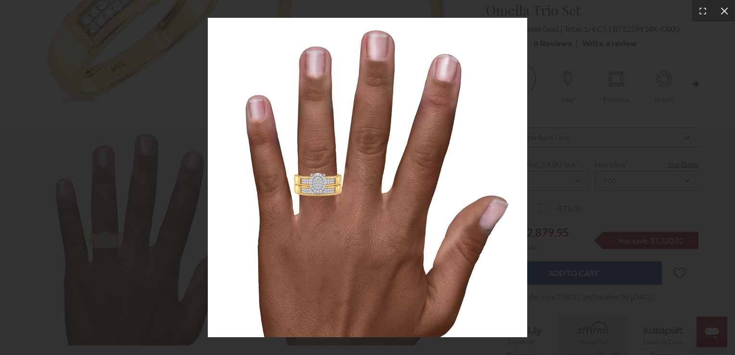
click at [721, 12] on icon at bounding box center [724, 11] width 10 height 10
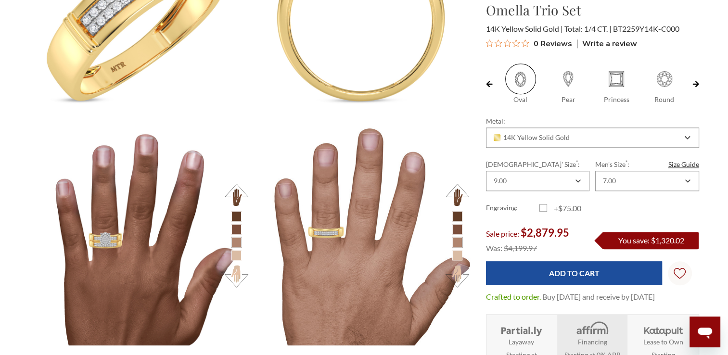
click at [670, 80] on span at bounding box center [664, 78] width 31 height 31
click at [644, 100] on input "Round" at bounding box center [644, 100] width 0 height 0
radio input "true"
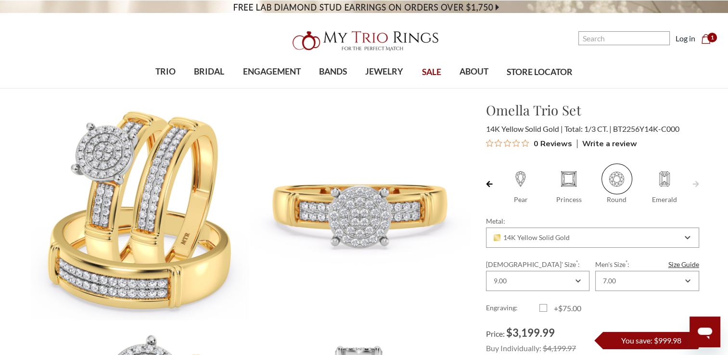
click at [664, 177] on span at bounding box center [664, 178] width 31 height 31
click at [644, 200] on input "Emerald" at bounding box center [644, 200] width 0 height 0
radio input "true"
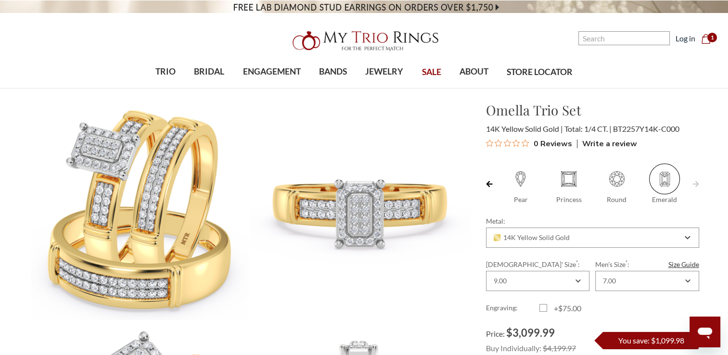
click at [519, 179] on span at bounding box center [520, 178] width 31 height 31
click at [501, 200] on input "Pear" at bounding box center [501, 200] width 0 height 0
radio input "true"
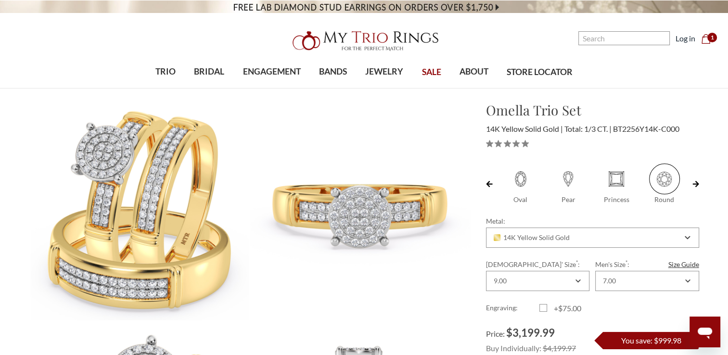
scroll to position [0, 48]
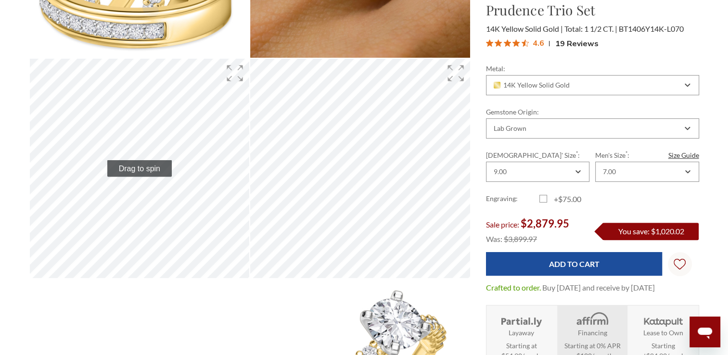
scroll to position [276, 0]
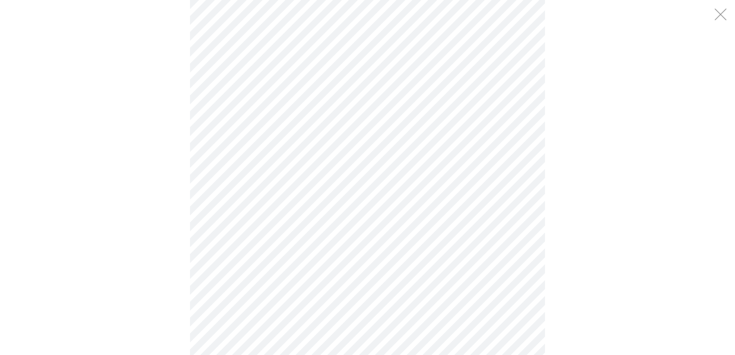
click at [595, 69] on div "100 %" at bounding box center [367, 177] width 735 height 355
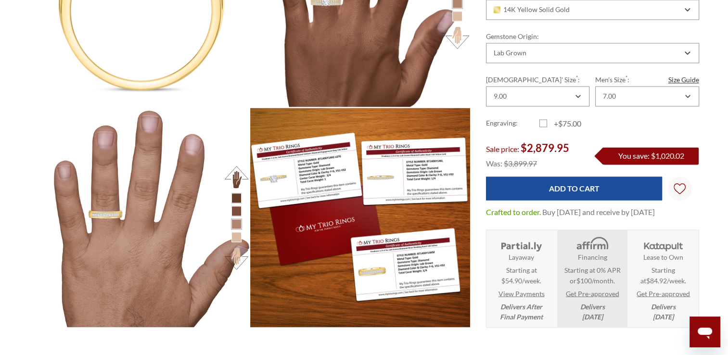
scroll to position [1406, 0]
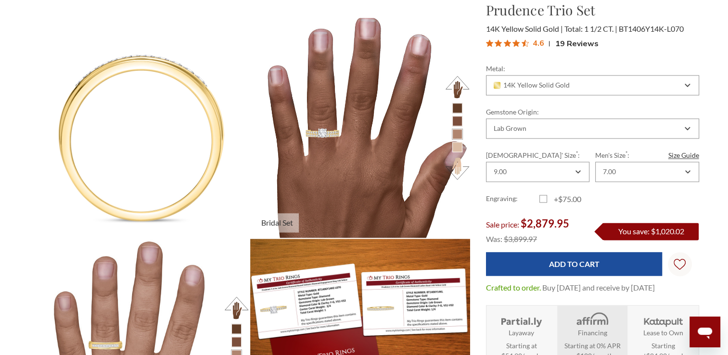
click at [312, 142] on img at bounding box center [359, 127] width 241 height 241
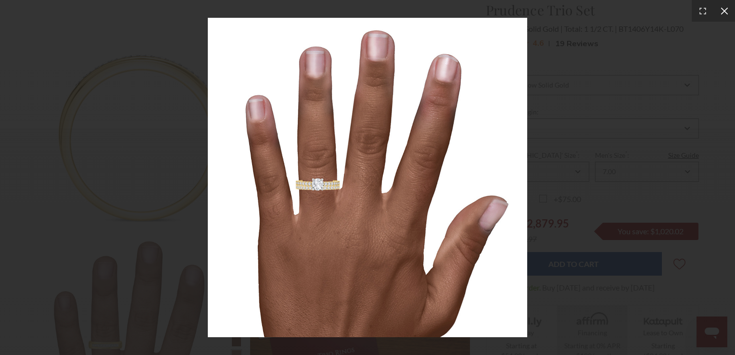
click at [727, 13] on icon at bounding box center [724, 11] width 10 height 10
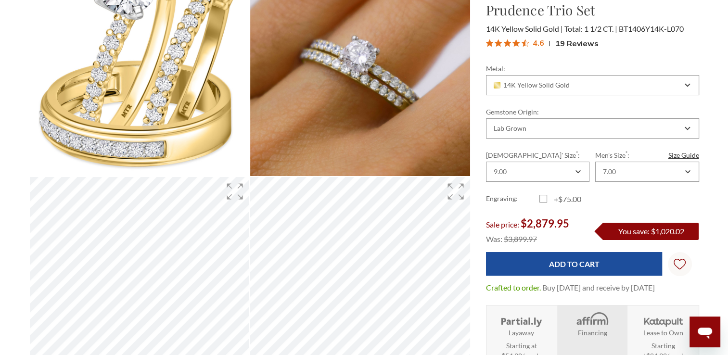
scroll to position [163, 0]
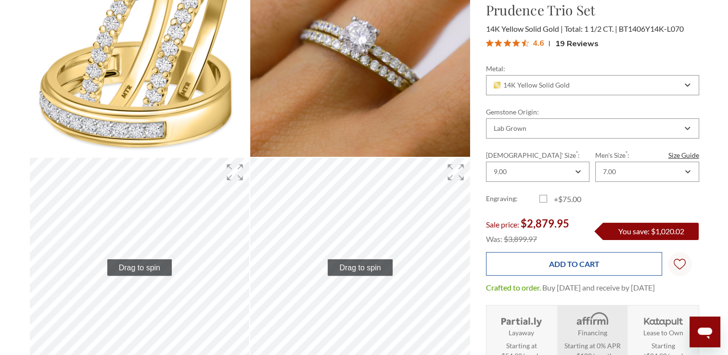
click at [566, 263] on input "Add to Cart" at bounding box center [574, 264] width 176 height 24
type input "Add to Cart"
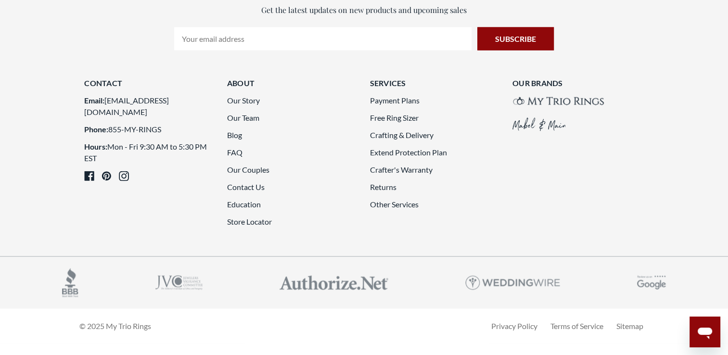
scroll to position [2726, 0]
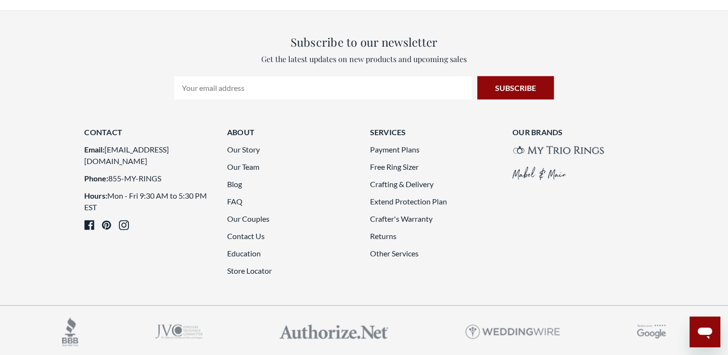
scroll to position [1847, 0]
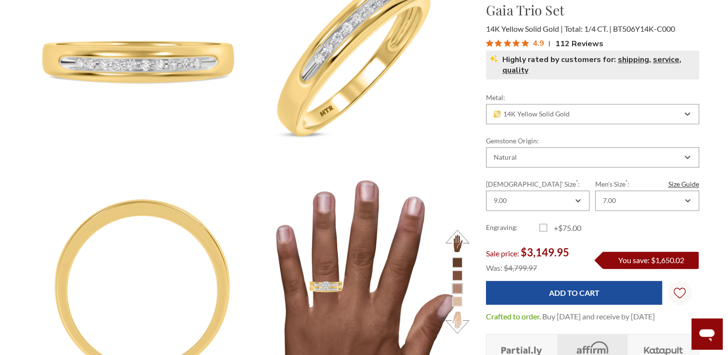
scroll to position [1032, 0]
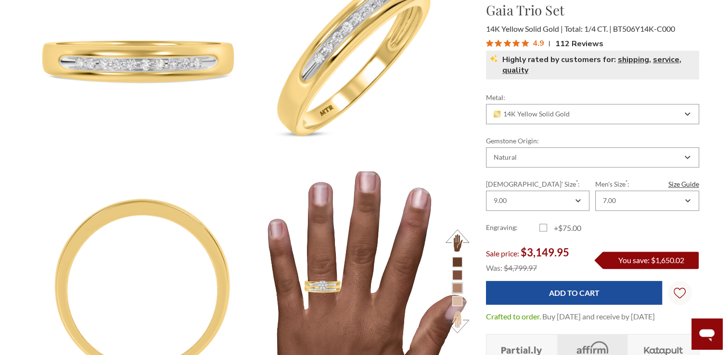
click at [368, 276] on img at bounding box center [359, 280] width 241 height 241
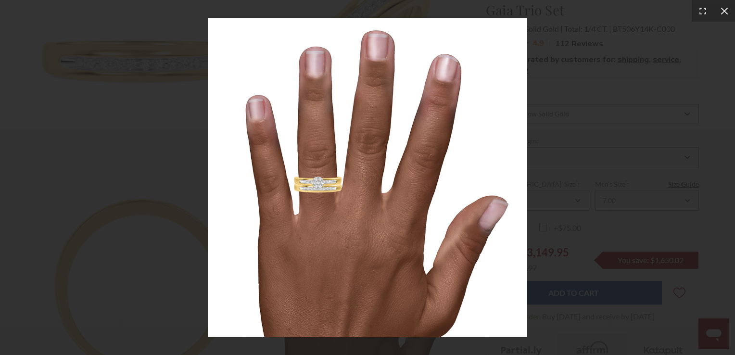
click at [724, 13] on icon at bounding box center [724, 11] width 10 height 10
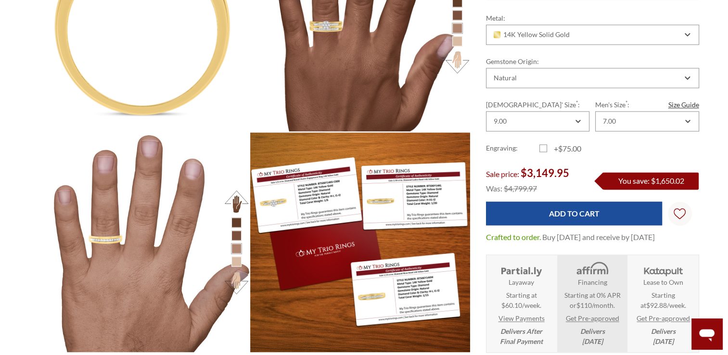
scroll to position [1301, 0]
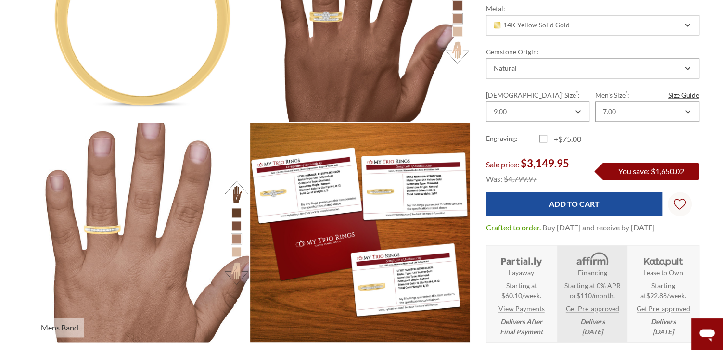
click at [162, 237] on img at bounding box center [139, 232] width 241 height 241
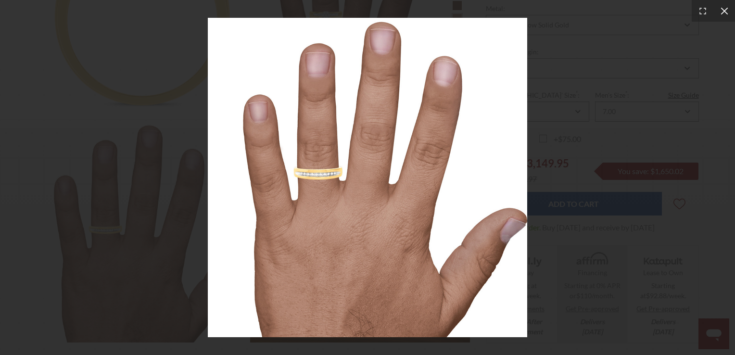
click at [723, 12] on icon at bounding box center [723, 10] width 7 height 7
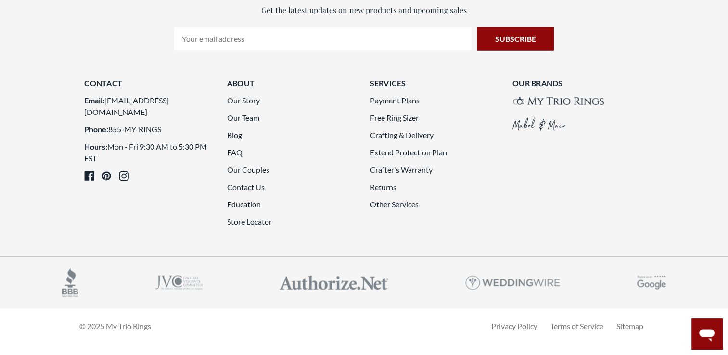
scroll to position [2174, 0]
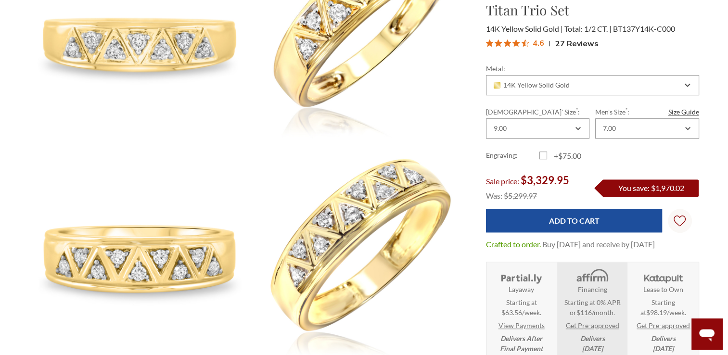
scroll to position [931, 0]
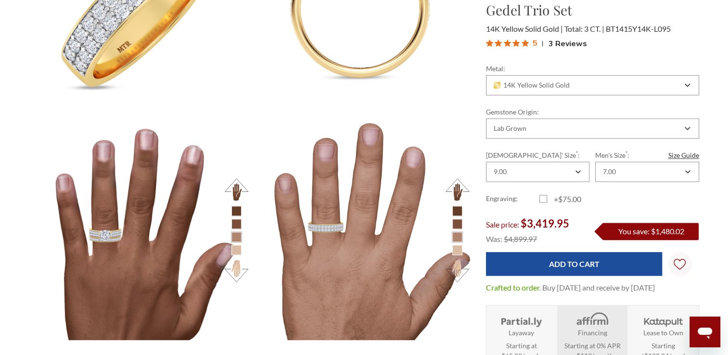
scroll to position [1090, 0]
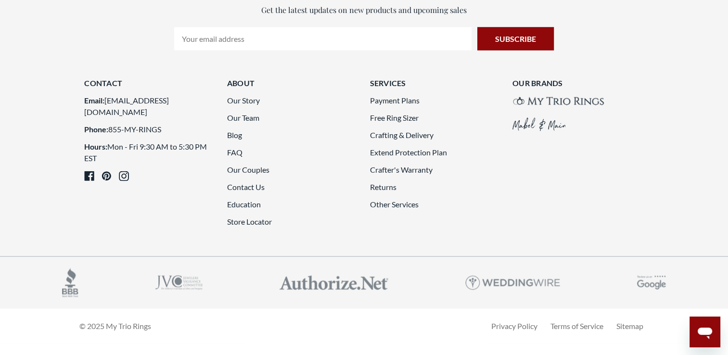
scroll to position [2250, 0]
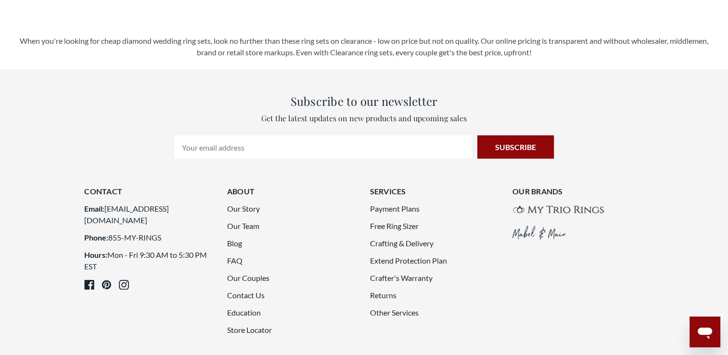
scroll to position [1962, 0]
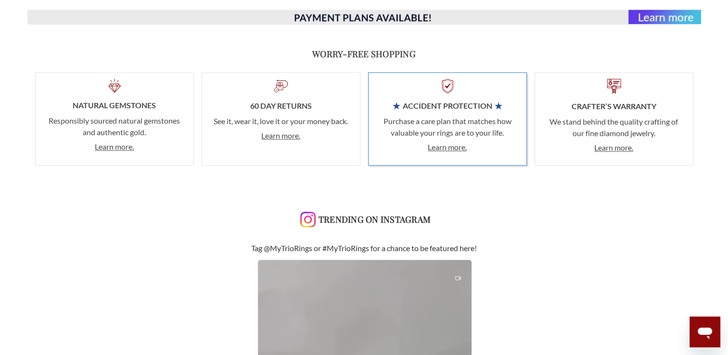
scroll to position [1237, 0]
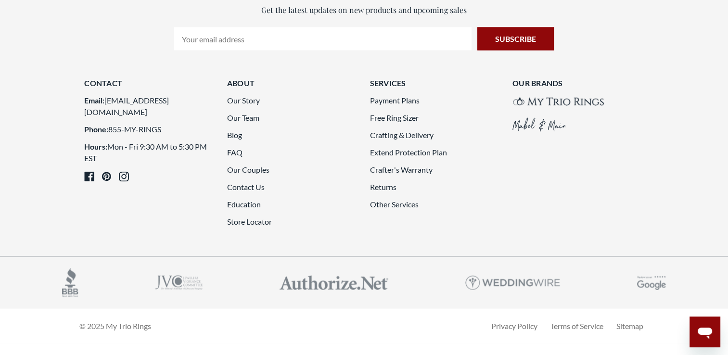
scroll to position [2424, 0]
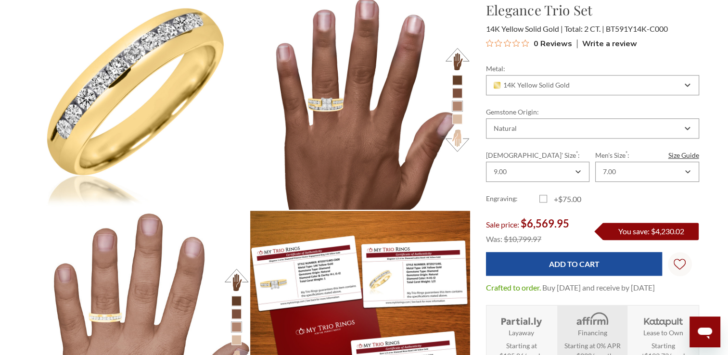
scroll to position [758, 0]
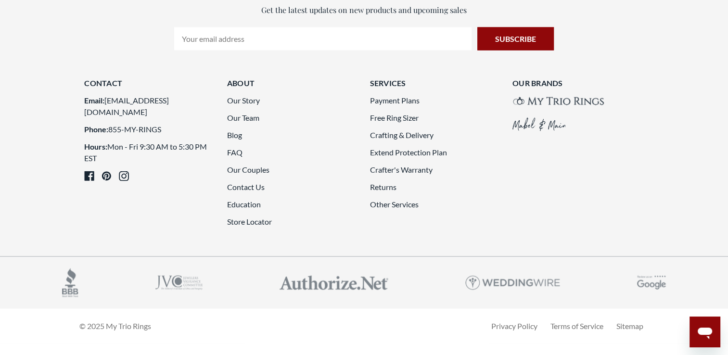
scroll to position [2270, 0]
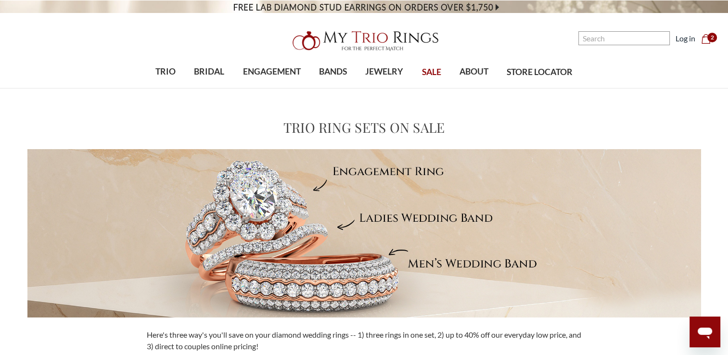
click at [704, 42] on icon "Cart Cart" at bounding box center [706, 39] width 10 height 10
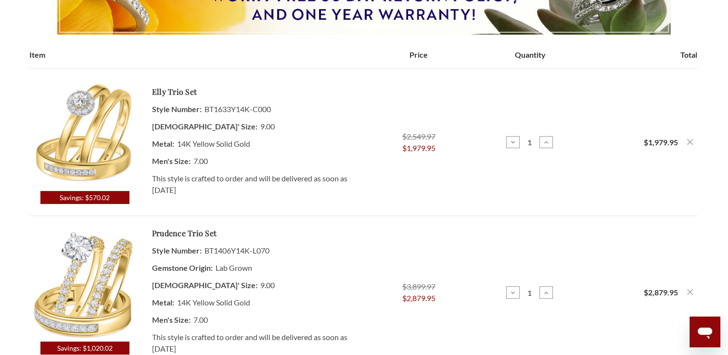
scroll to position [212, 0]
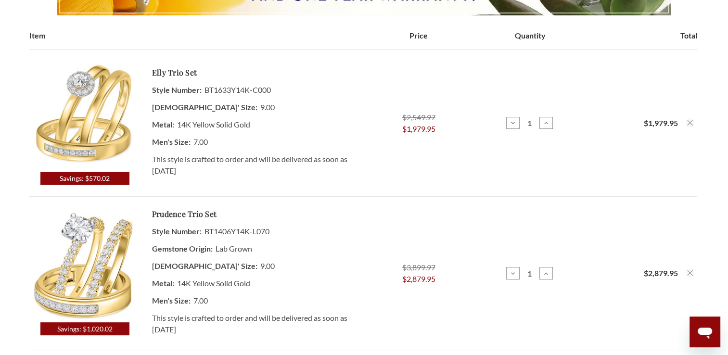
click at [88, 136] on img at bounding box center [84, 116] width 111 height 111
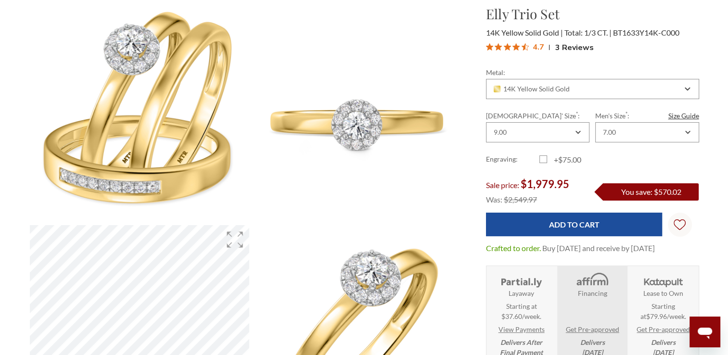
scroll to position [115, 0]
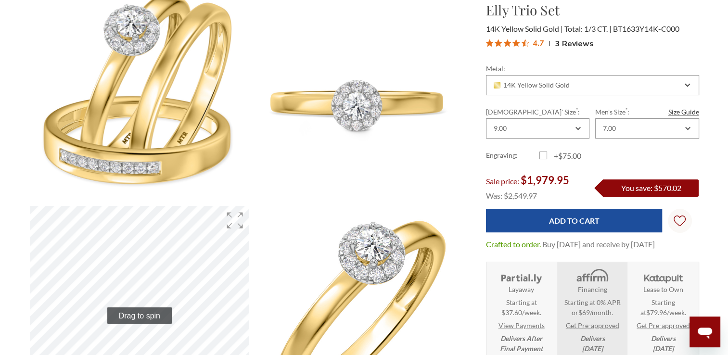
drag, startPoint x: 731, startPoint y: 349, endPoint x: 429, endPoint y: 307, distance: 304.9
click at [429, 307] on img at bounding box center [359, 315] width 241 height 241
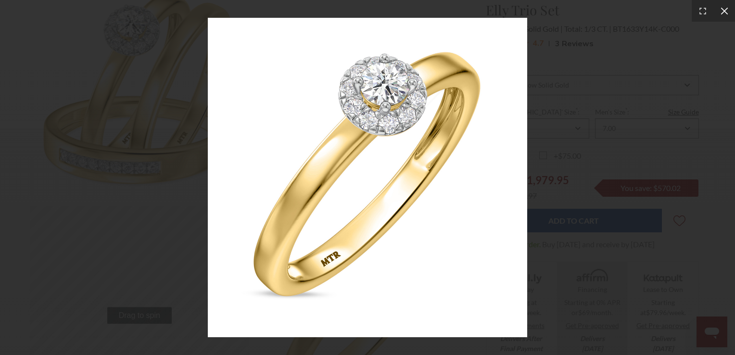
click at [726, 13] on icon at bounding box center [723, 10] width 7 height 7
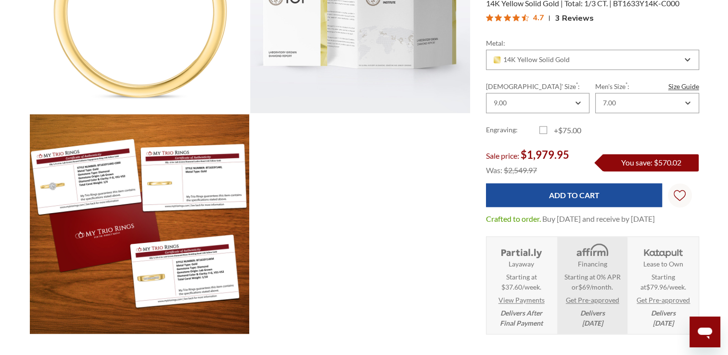
scroll to position [1305, 0]
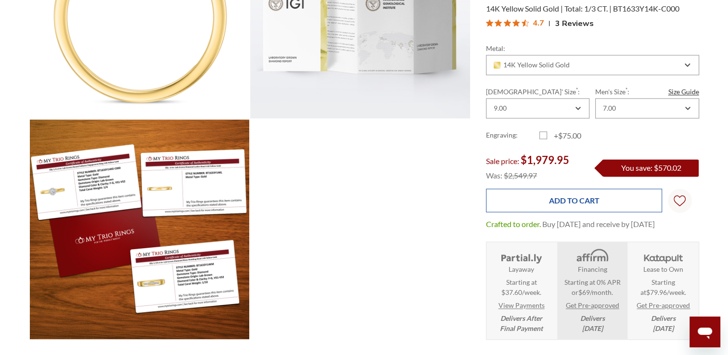
click at [618, 191] on input "Add to Cart" at bounding box center [574, 201] width 176 height 24
type input "Add to Cart"
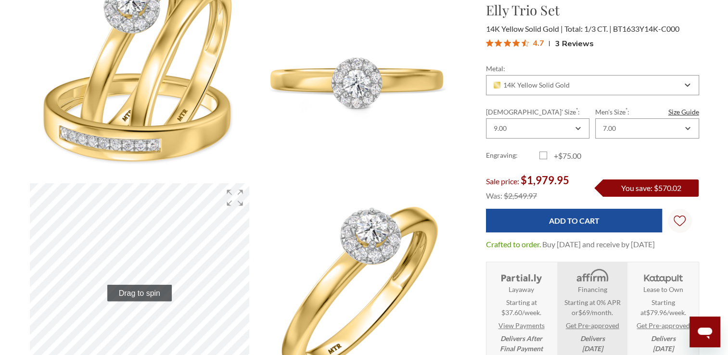
scroll to position [0, 0]
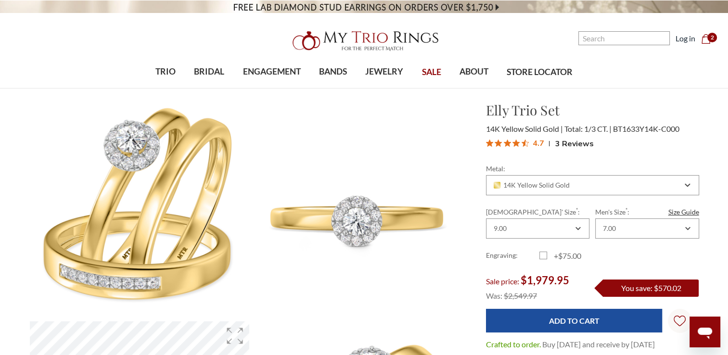
click at [707, 37] on span "2" at bounding box center [712, 38] width 10 height 10
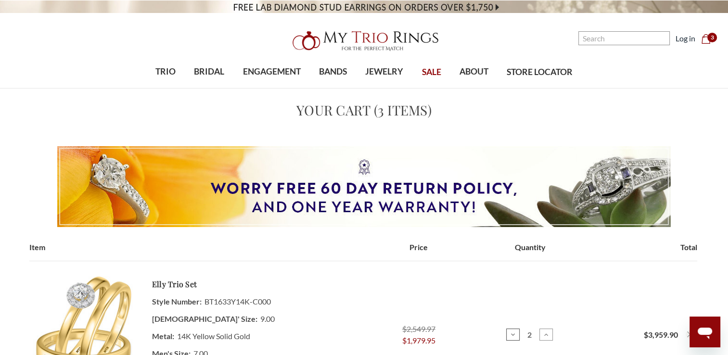
click at [512, 334] on icon at bounding box center [513, 335] width 8 height 8
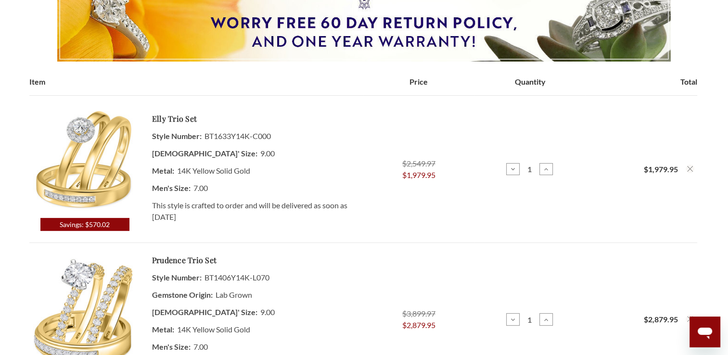
scroll to position [221, 0]
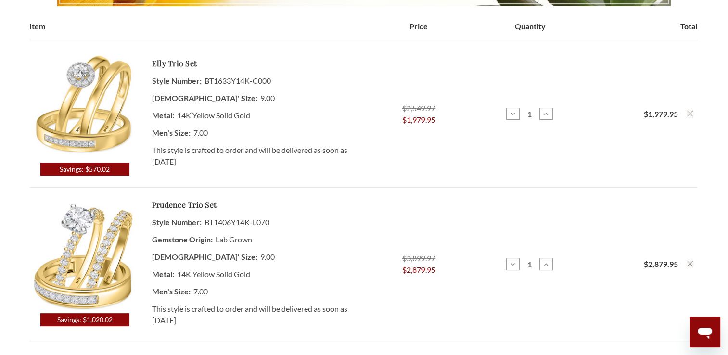
click at [346, 151] on span "This style is crafted to order and will be delivered as soon as [DATE]" at bounding box center [249, 156] width 195 height 24
click at [133, 126] on img at bounding box center [84, 107] width 111 height 111
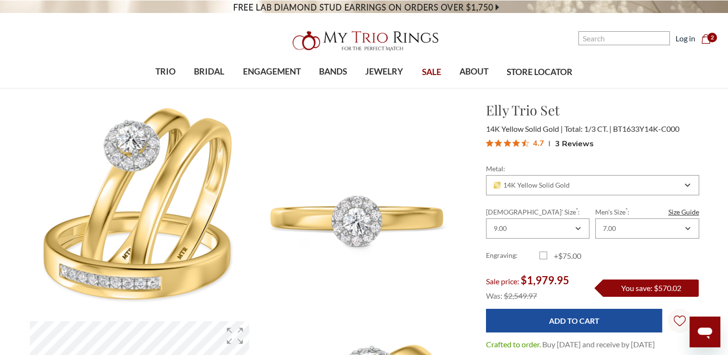
click at [703, 43] on icon "Cart Cart" at bounding box center [706, 39] width 10 height 10
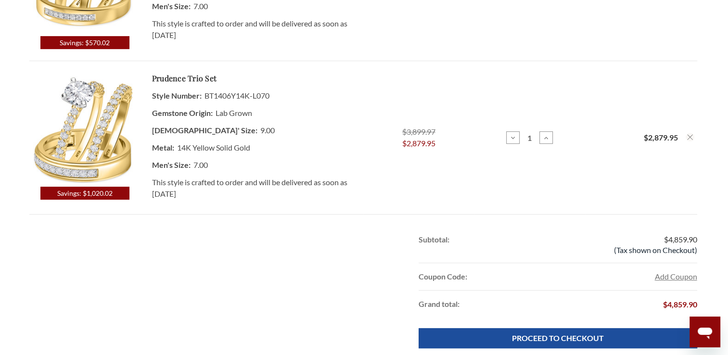
scroll to position [360, 0]
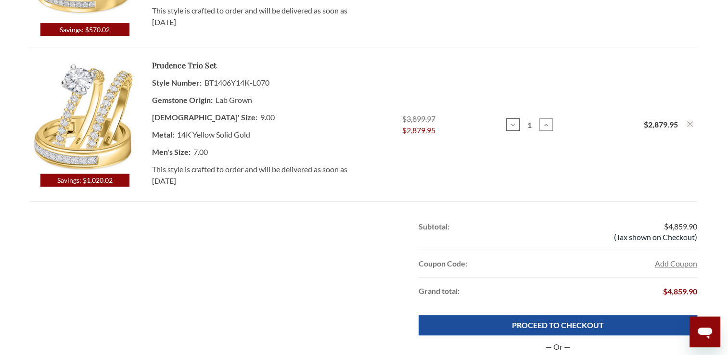
click at [508, 130] on button "Decrease Quantity of Prudence 1 1/2 ct tw. Lab Grown Diamond Round Solitaire Tr…" at bounding box center [512, 124] width 13 height 13
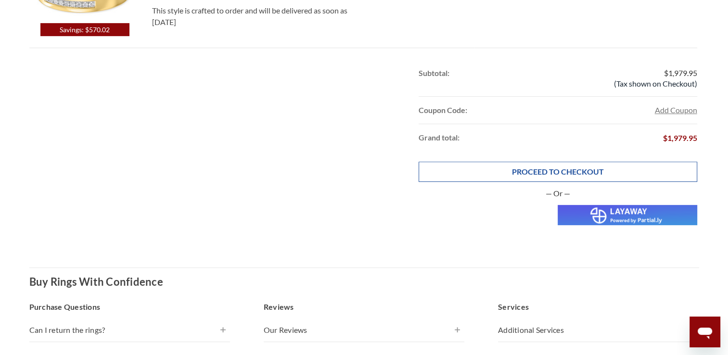
click at [615, 173] on link "PROCEED TO CHECKOUT" at bounding box center [557, 172] width 278 height 20
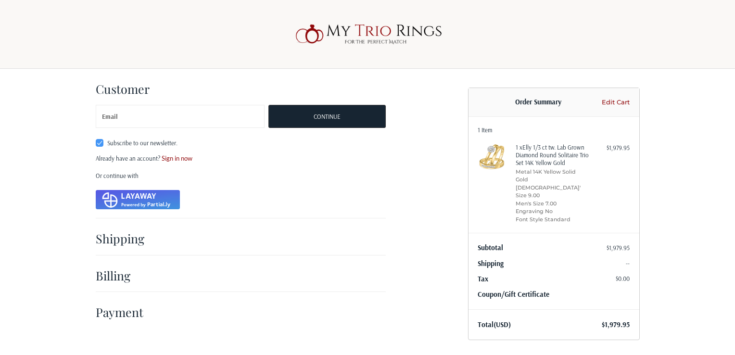
click at [134, 197] on img at bounding box center [138, 199] width 84 height 19
click at [133, 236] on h2 "Shipping" at bounding box center [124, 238] width 56 height 15
click at [210, 126] on input "Email" at bounding box center [180, 116] width 169 height 23
type input "[EMAIL_ADDRESS][DOMAIN_NAME]"
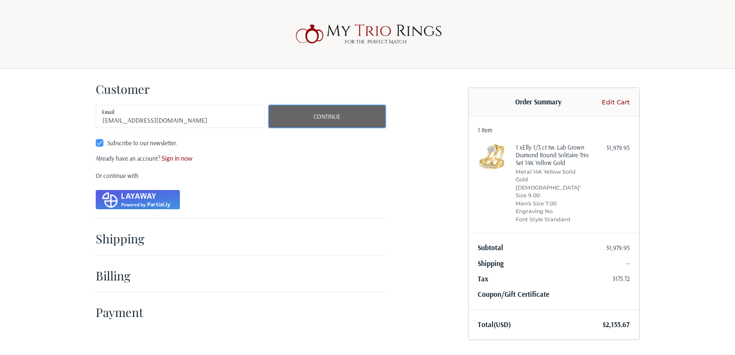
click at [303, 120] on button "Continue" at bounding box center [326, 116] width 117 height 23
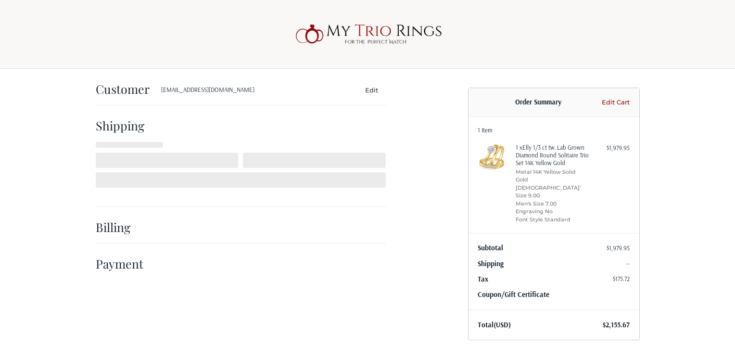
select select "US"
select select "NY"
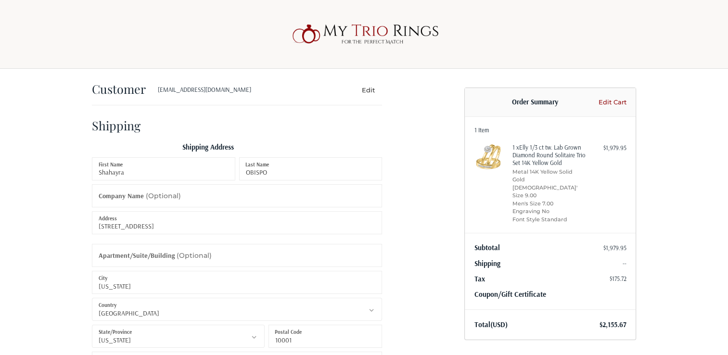
radio input "true"
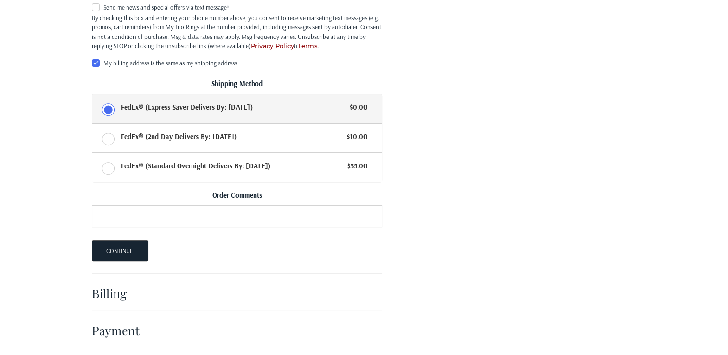
scroll to position [10, 0]
